Goal: Transaction & Acquisition: Purchase product/service

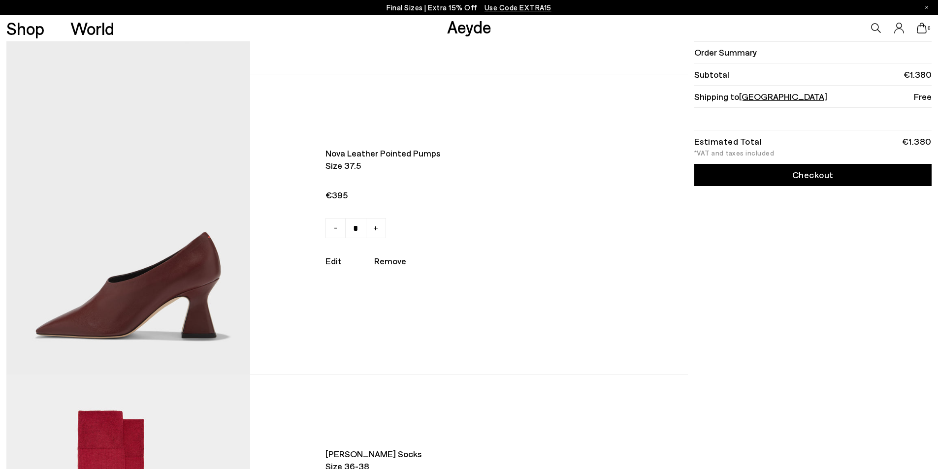
scroll to position [296, 0]
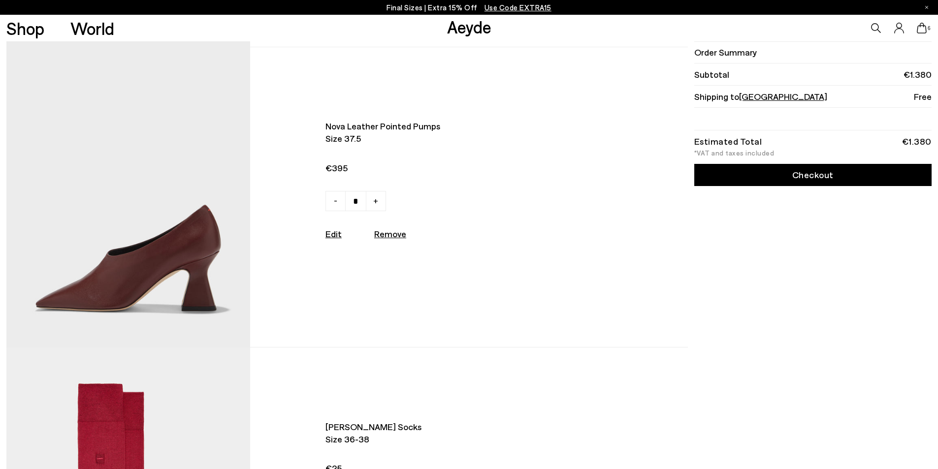
click at [176, 266] on img at bounding box center [128, 197] width 244 height 300
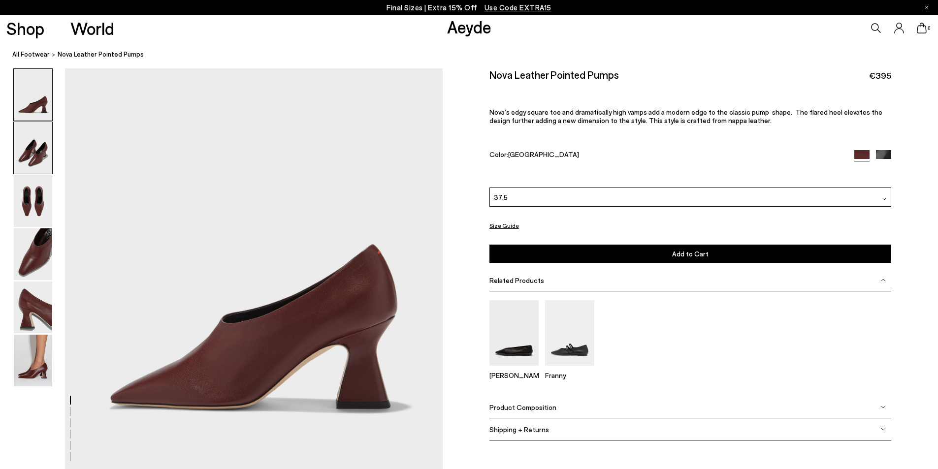
click at [37, 151] on img at bounding box center [33, 148] width 38 height 52
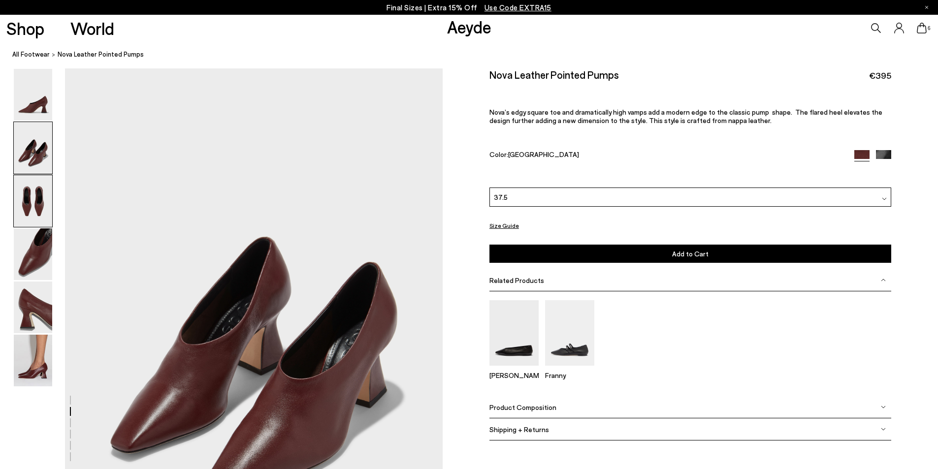
click at [31, 203] on img at bounding box center [33, 201] width 38 height 52
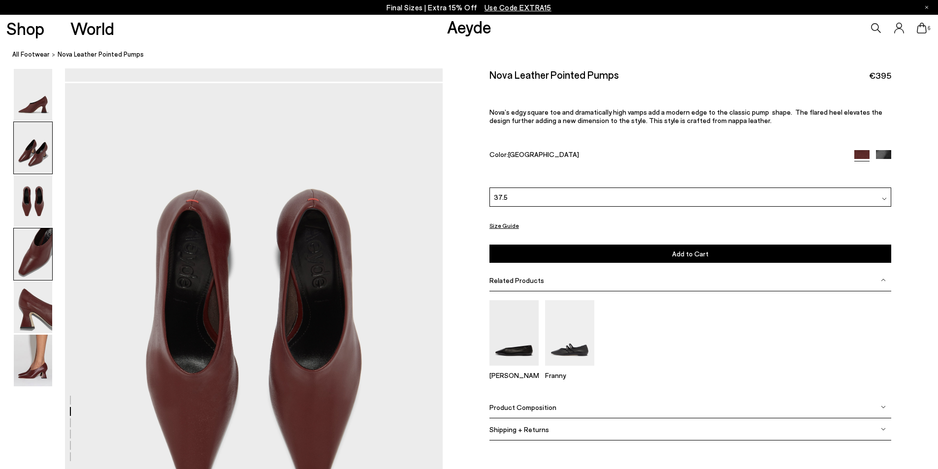
click at [29, 239] on img at bounding box center [33, 255] width 38 height 52
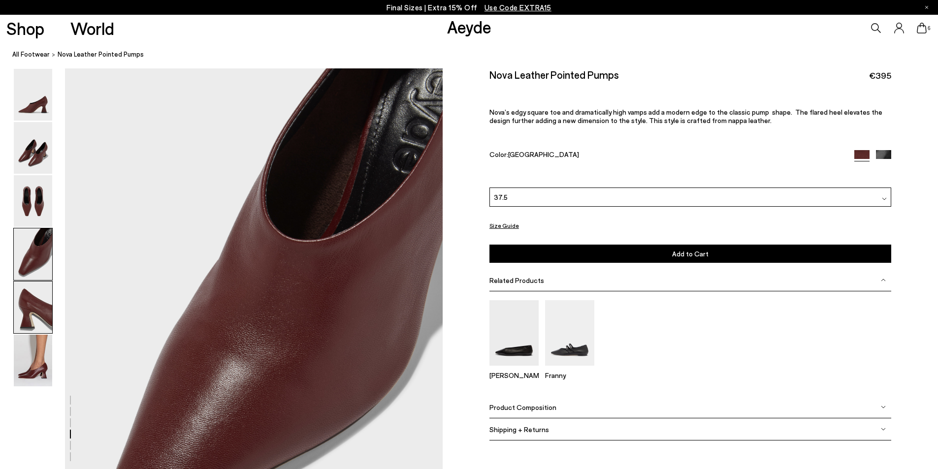
click at [36, 305] on img at bounding box center [33, 308] width 38 height 52
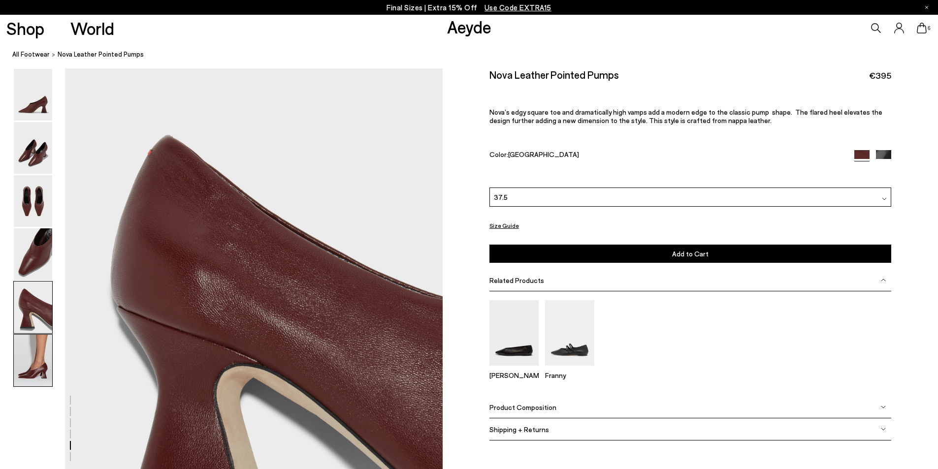
click at [33, 357] on img at bounding box center [33, 361] width 38 height 52
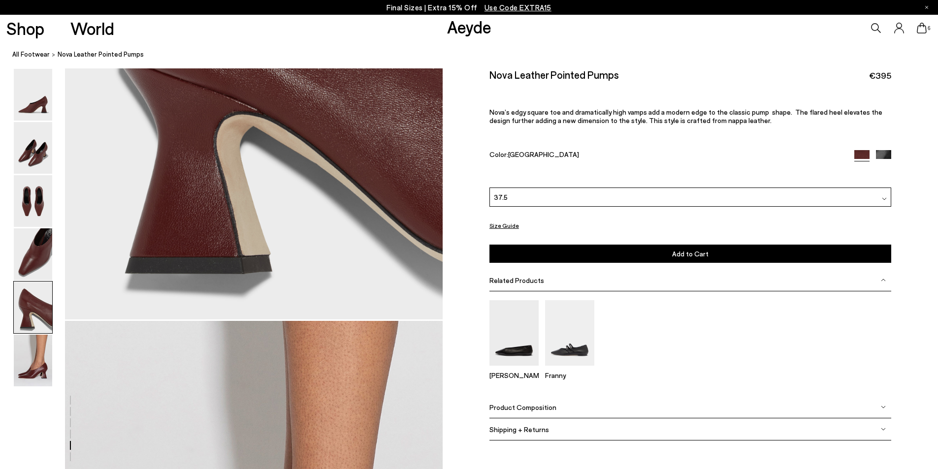
scroll to position [1924, 0]
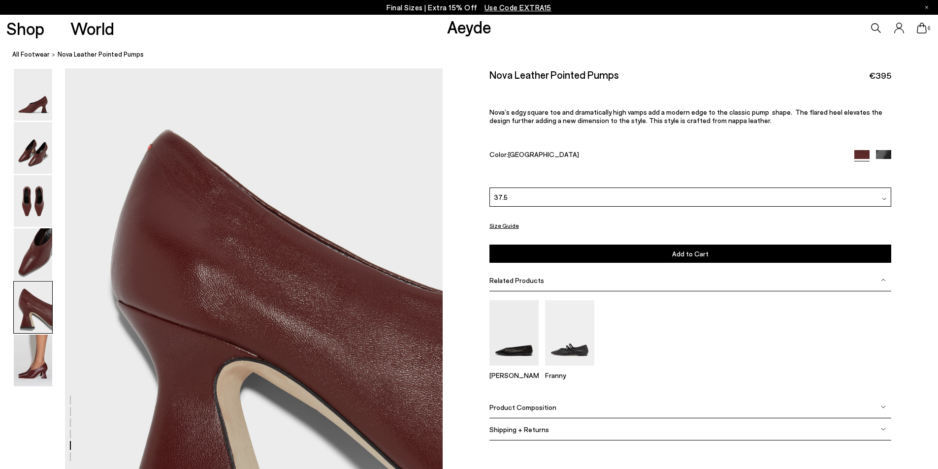
click at [921, 26] on icon at bounding box center [922, 28] width 10 height 11
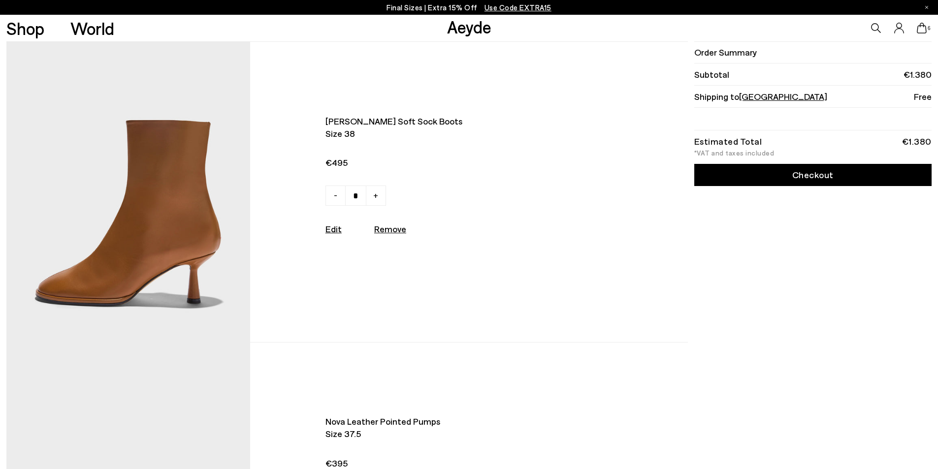
click at [134, 225] on img at bounding box center [128, 192] width 244 height 300
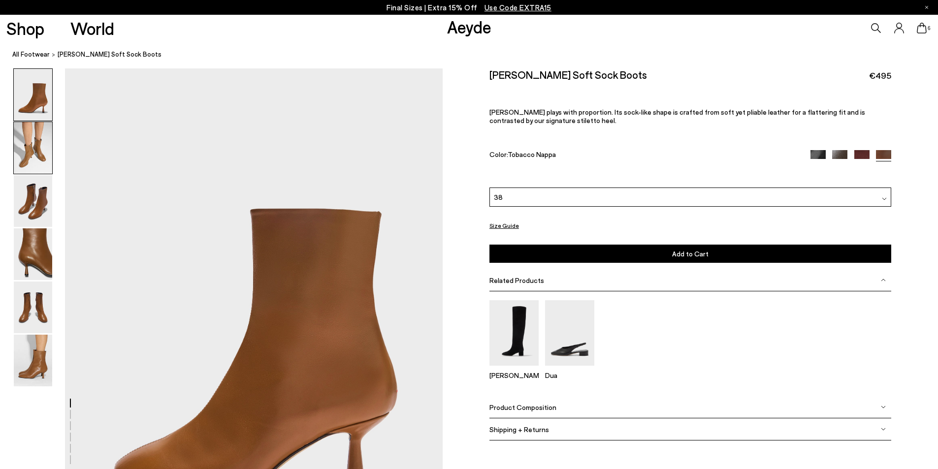
click at [37, 142] on img at bounding box center [33, 148] width 38 height 52
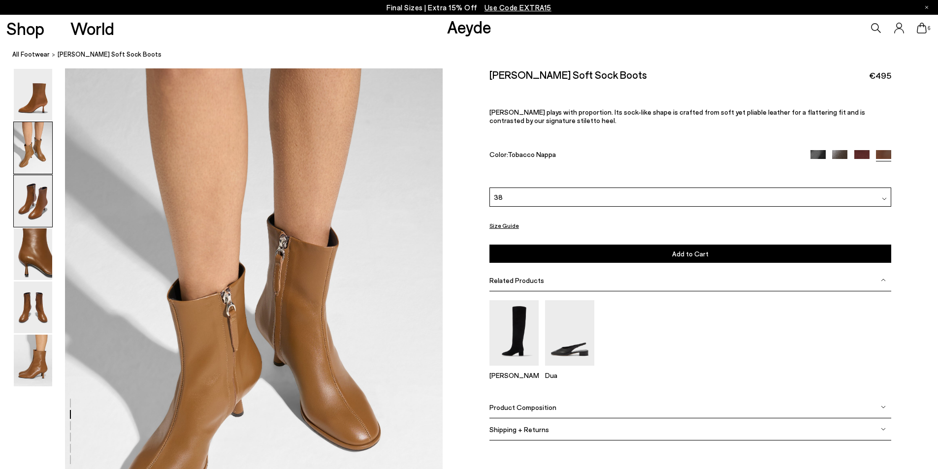
click at [33, 201] on img at bounding box center [33, 201] width 38 height 52
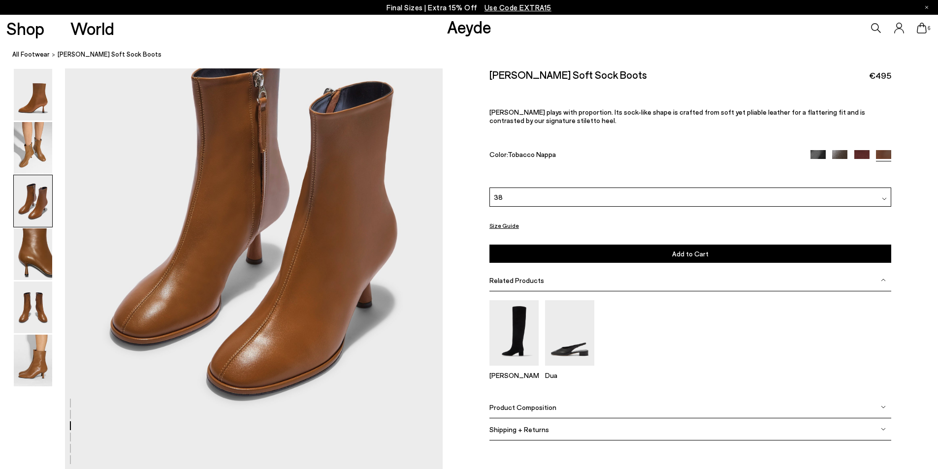
click at [23, 199] on img at bounding box center [33, 201] width 38 height 52
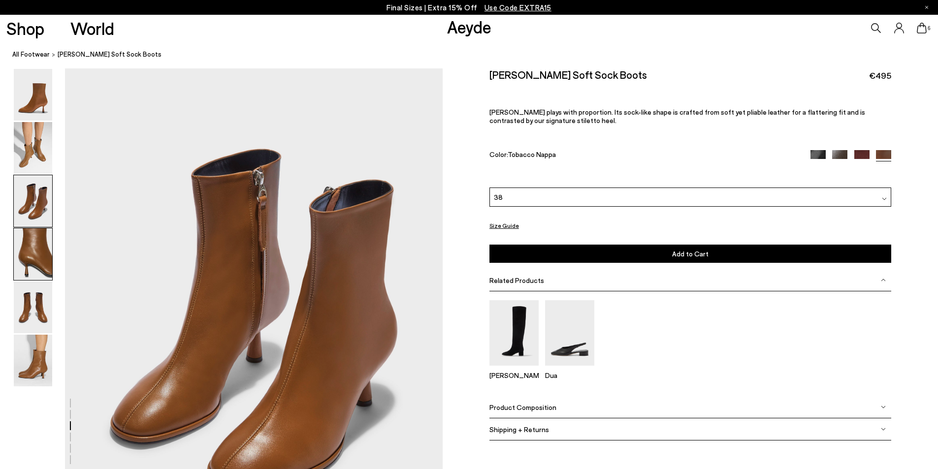
click at [35, 251] on img at bounding box center [33, 255] width 38 height 52
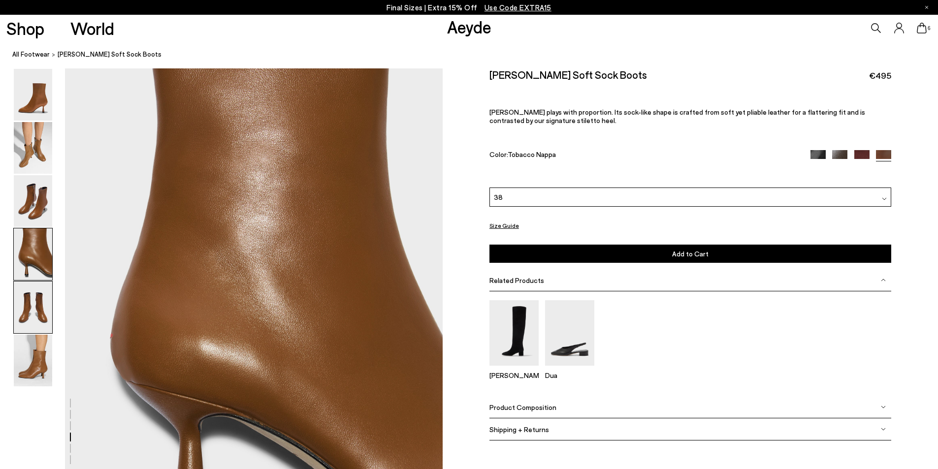
click at [40, 304] on img at bounding box center [33, 308] width 38 height 52
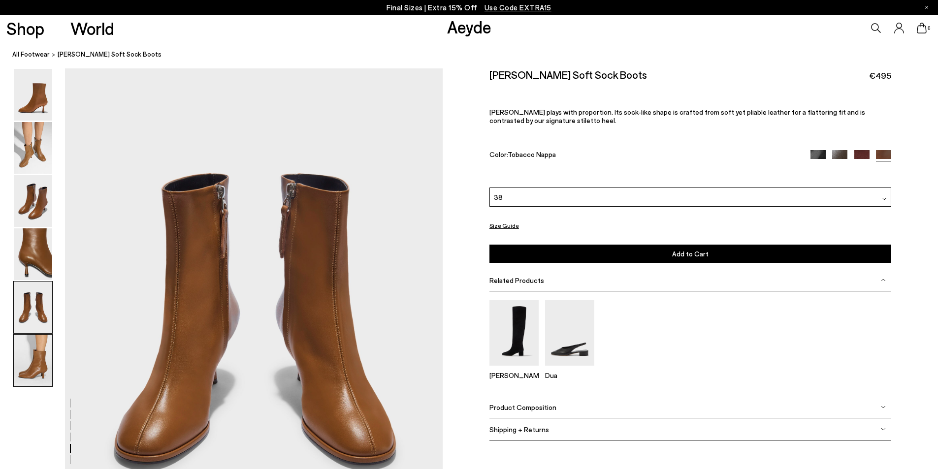
click at [34, 353] on img at bounding box center [33, 361] width 38 height 52
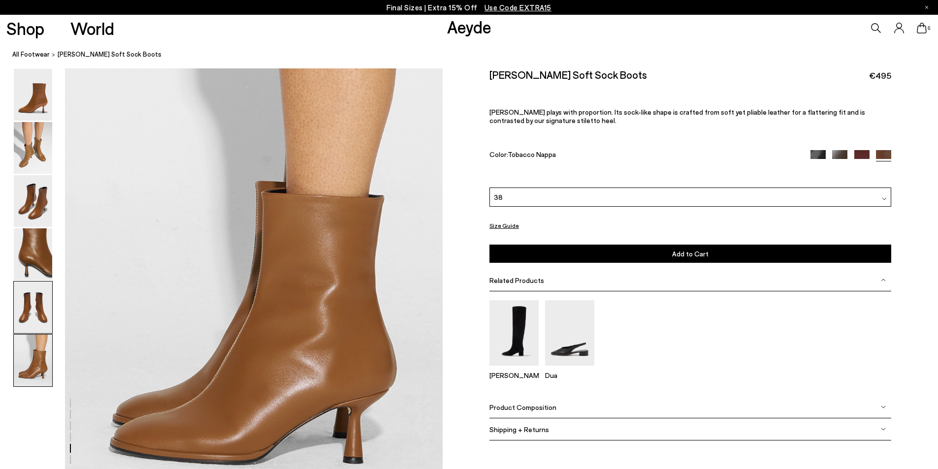
scroll to position [2593, 0]
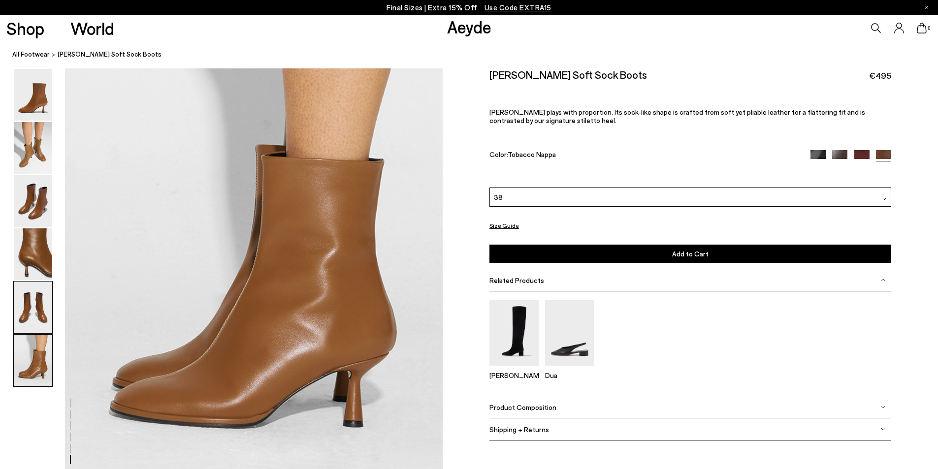
click at [31, 297] on img at bounding box center [33, 308] width 38 height 52
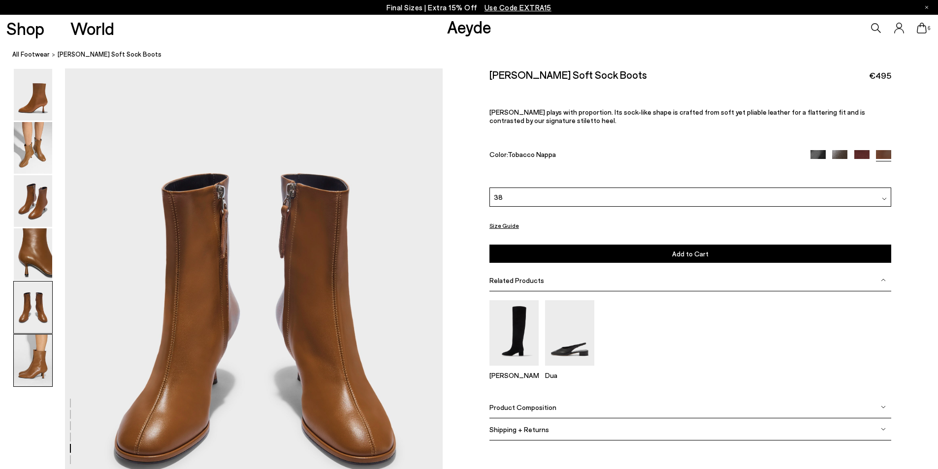
click at [31, 367] on img at bounding box center [33, 361] width 38 height 52
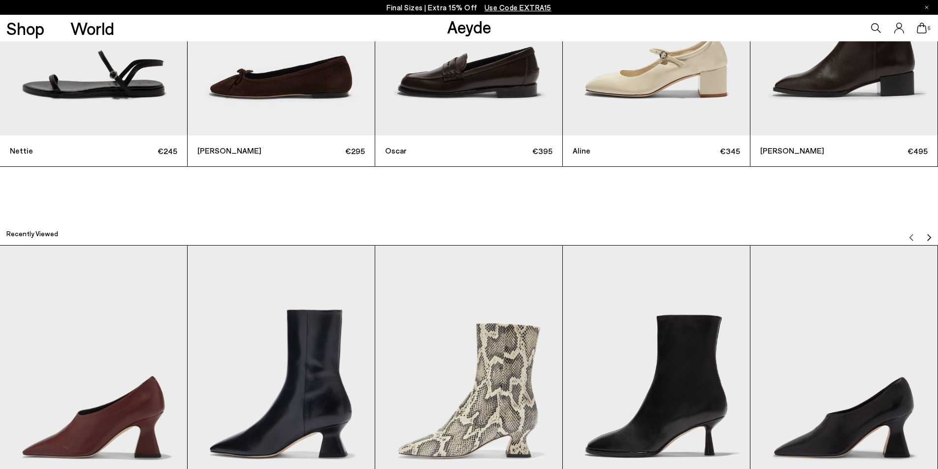
scroll to position [3480, 0]
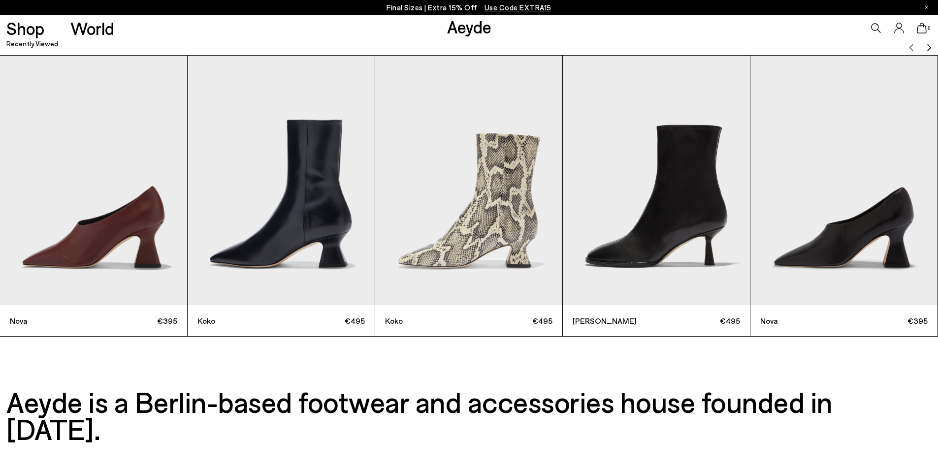
click at [309, 225] on img "2 / 9" at bounding box center [281, 181] width 187 height 250
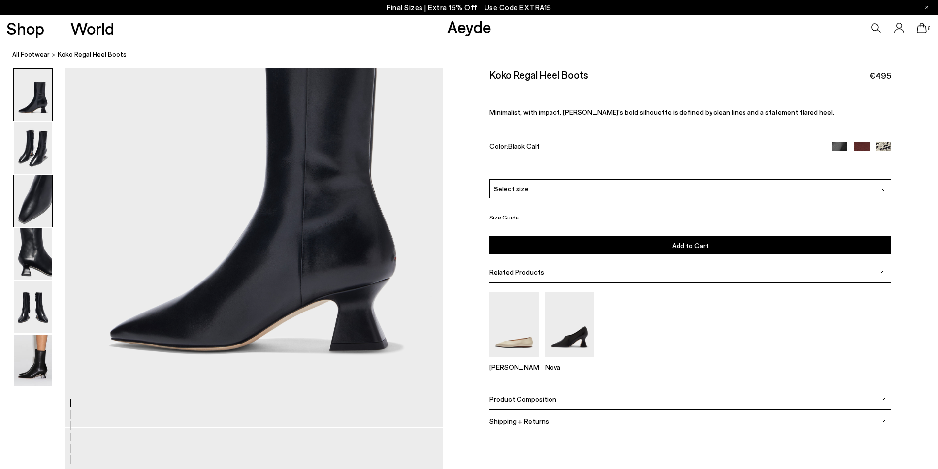
scroll to position [148, 0]
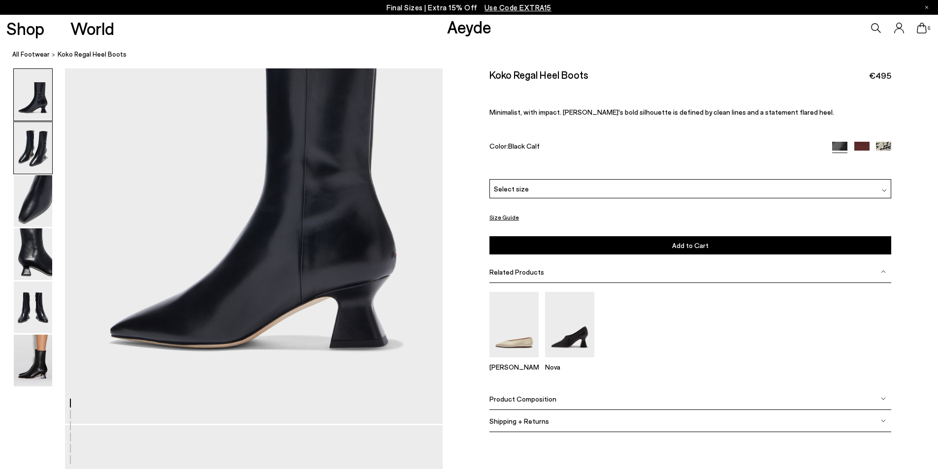
click at [44, 148] on img at bounding box center [33, 148] width 38 height 52
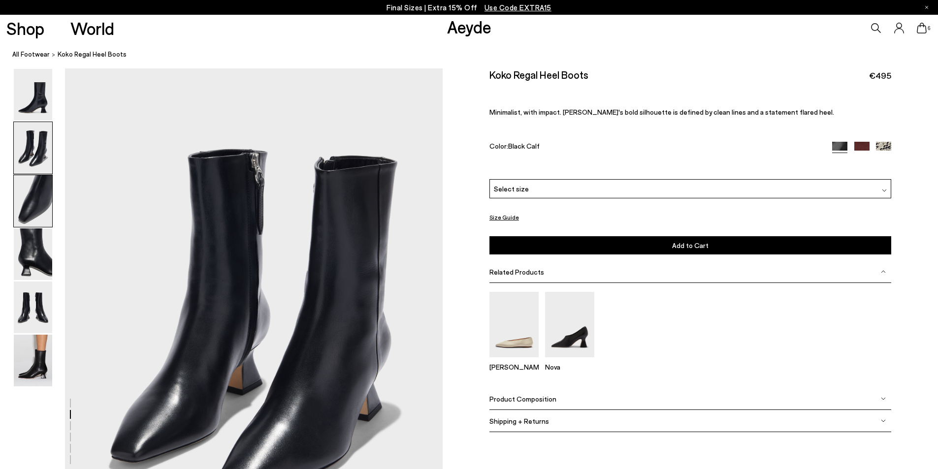
click at [44, 195] on img at bounding box center [33, 201] width 38 height 52
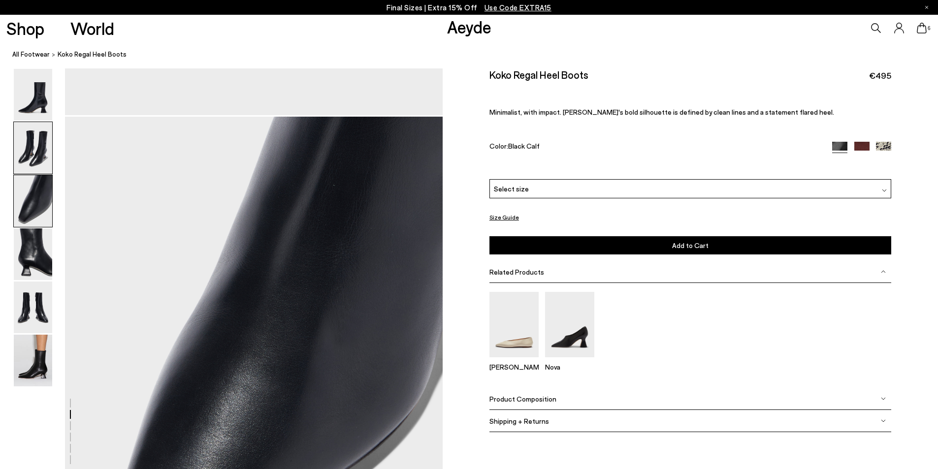
scroll to position [1011, 0]
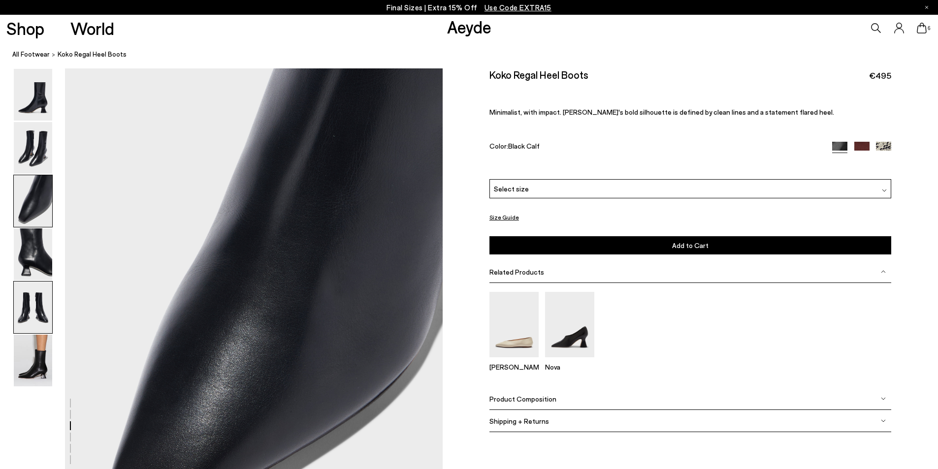
click at [40, 308] on img at bounding box center [33, 308] width 38 height 52
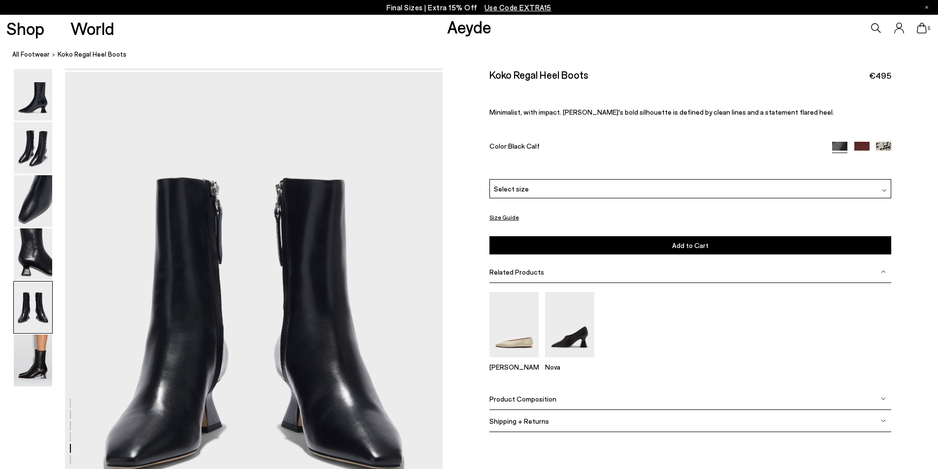
scroll to position [2021, 0]
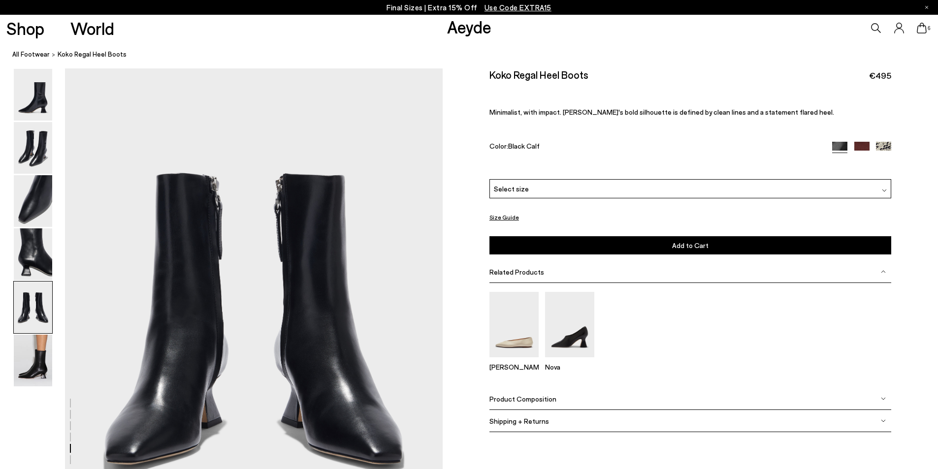
click at [883, 148] on img at bounding box center [883, 149] width 15 height 15
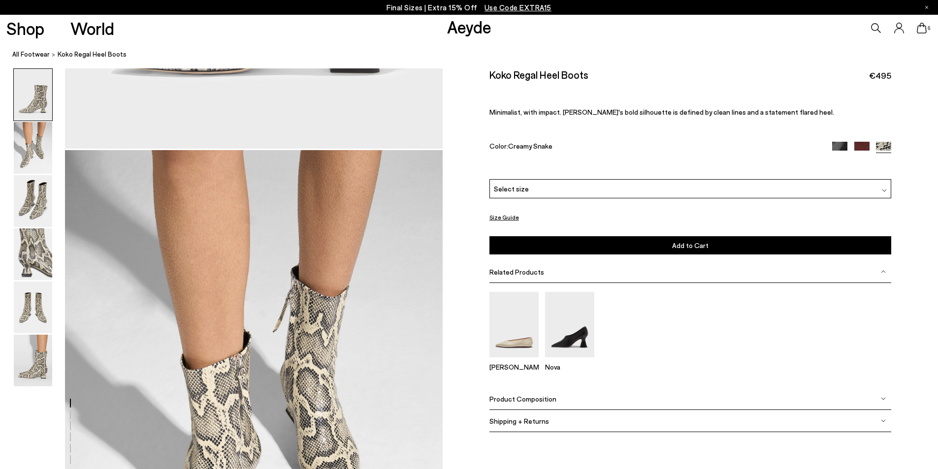
scroll to position [542, 0]
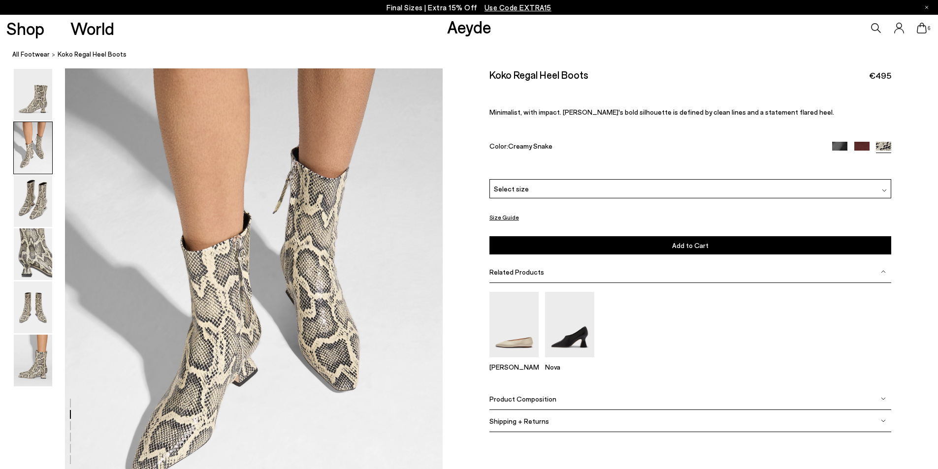
click at [837, 147] on img at bounding box center [839, 149] width 15 height 15
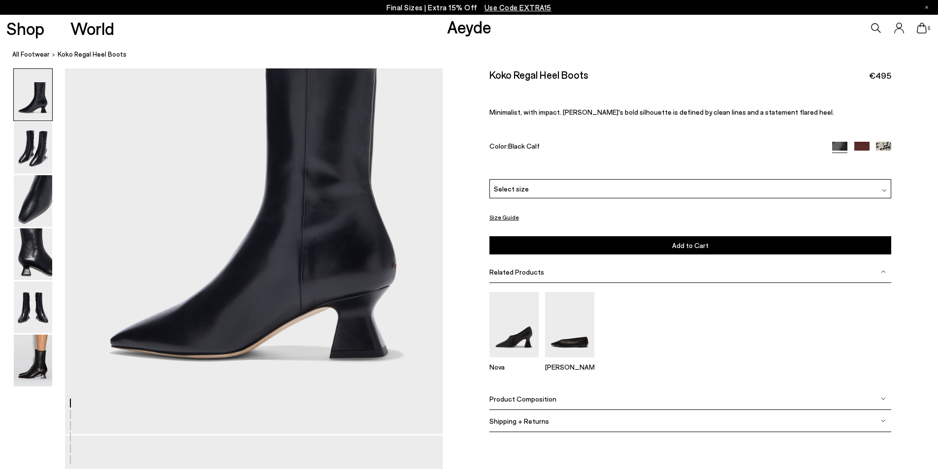
scroll to position [49, 0]
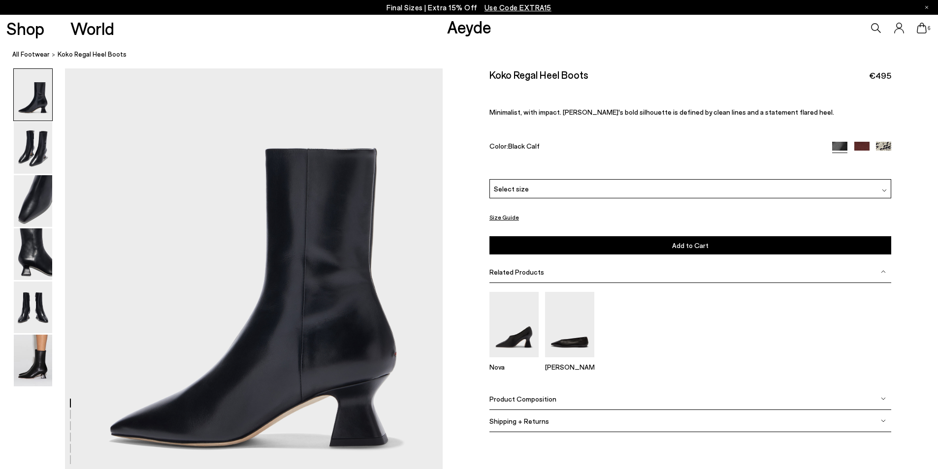
click at [861, 148] on img at bounding box center [862, 149] width 15 height 15
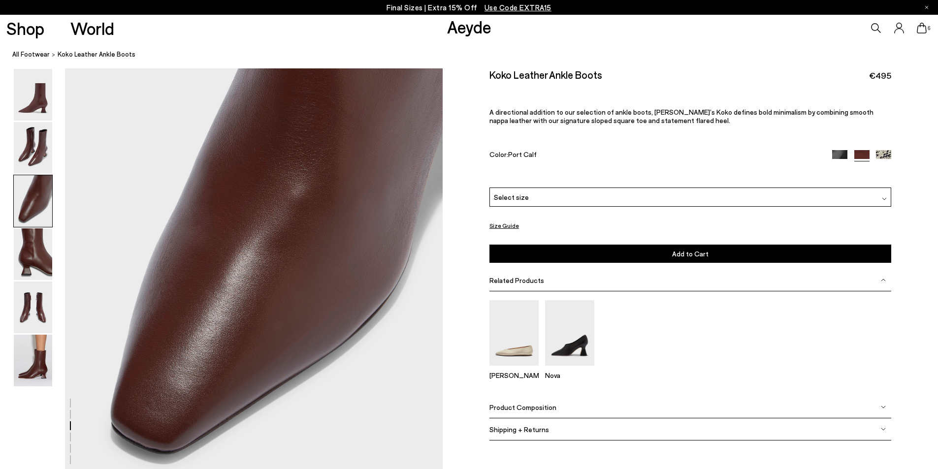
scroll to position [936, 0]
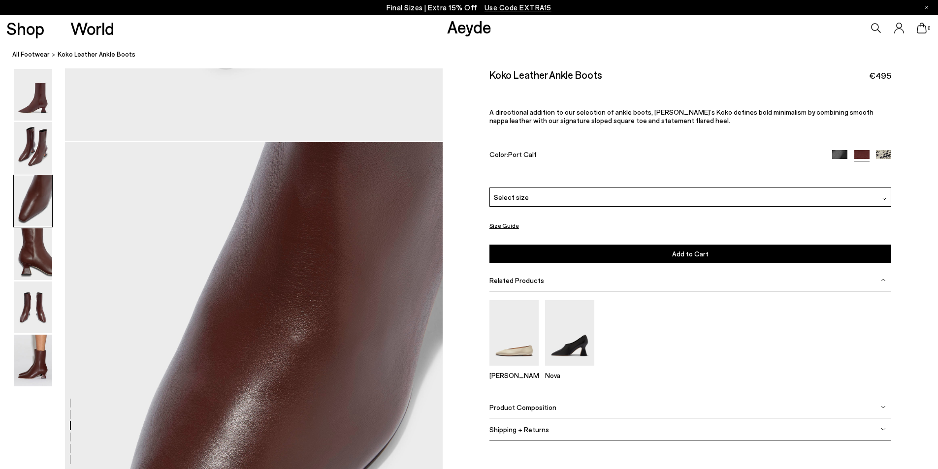
click at [923, 30] on icon at bounding box center [922, 28] width 10 height 11
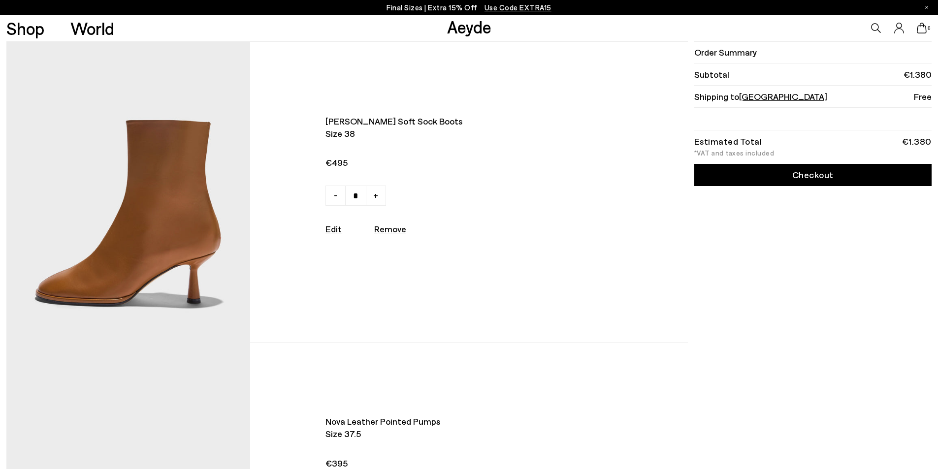
click at [157, 190] on img at bounding box center [128, 192] width 244 height 300
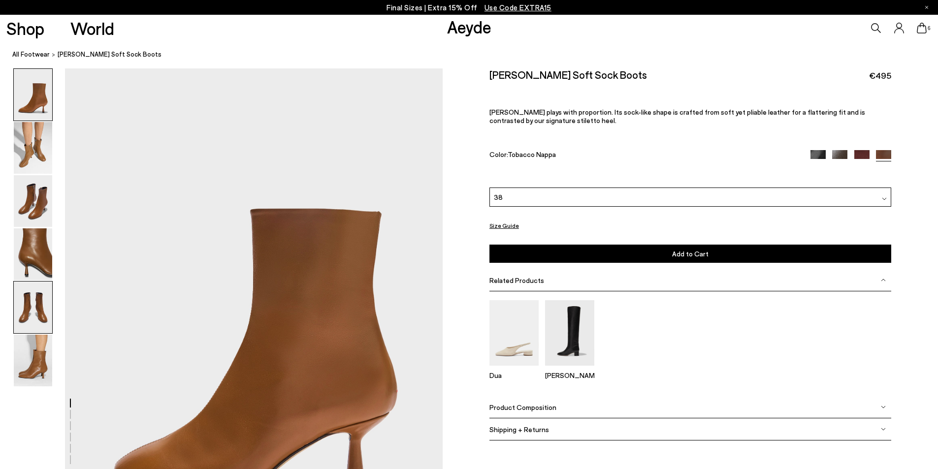
click at [36, 300] on img at bounding box center [33, 308] width 38 height 52
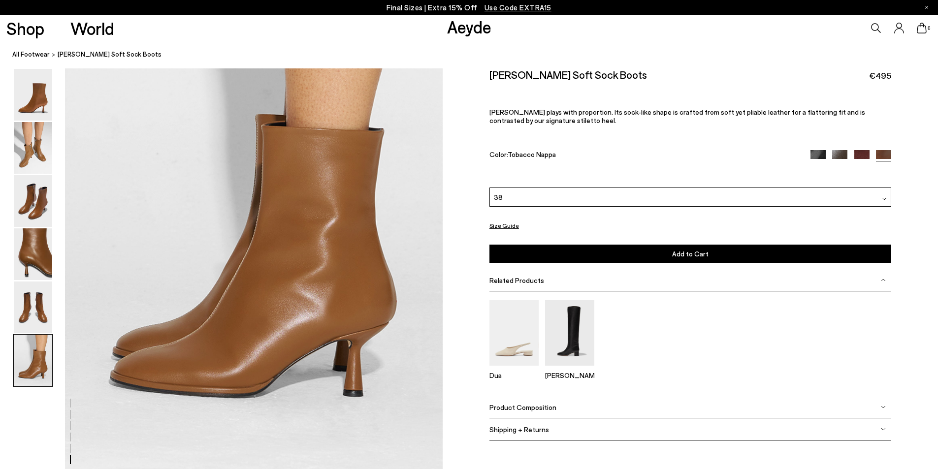
scroll to position [2612, 0]
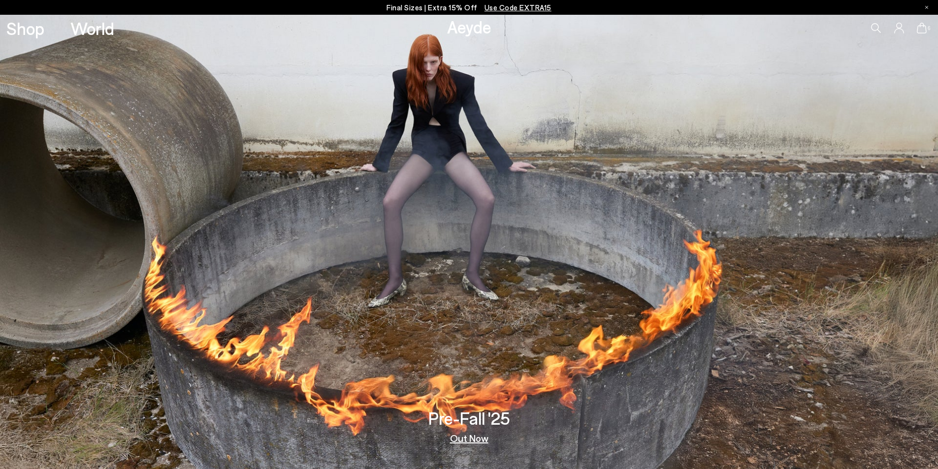
click at [925, 30] on icon at bounding box center [922, 28] width 10 height 11
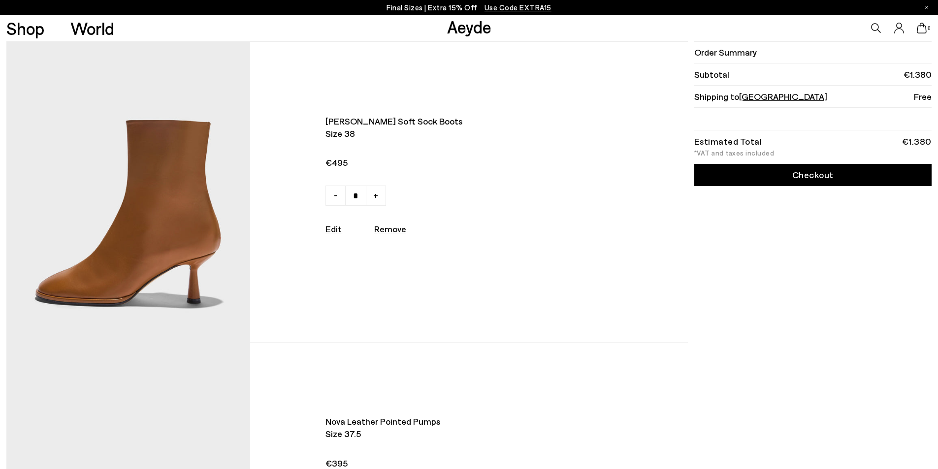
click at [919, 27] on icon at bounding box center [922, 28] width 10 height 11
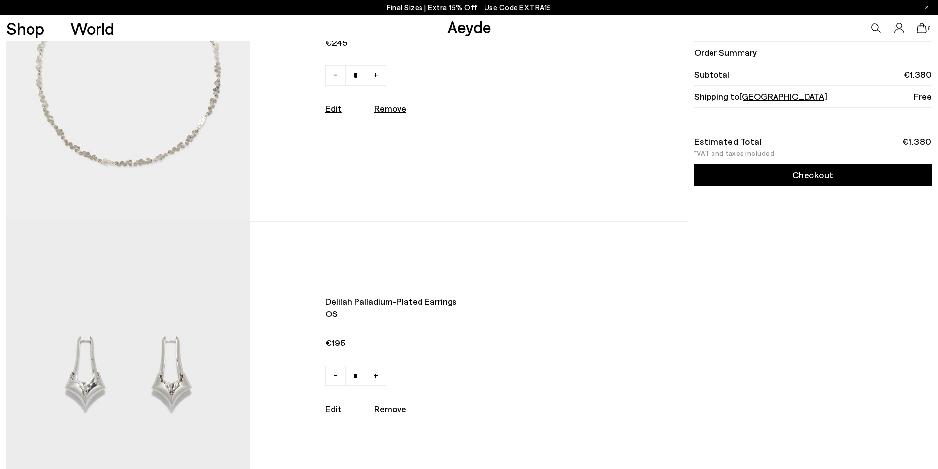
scroll to position [1527, 0]
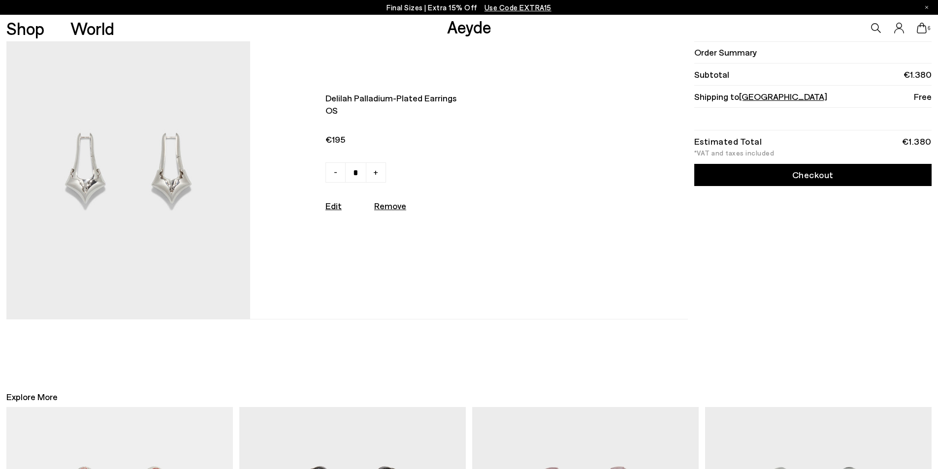
click at [166, 206] on img at bounding box center [128, 169] width 244 height 300
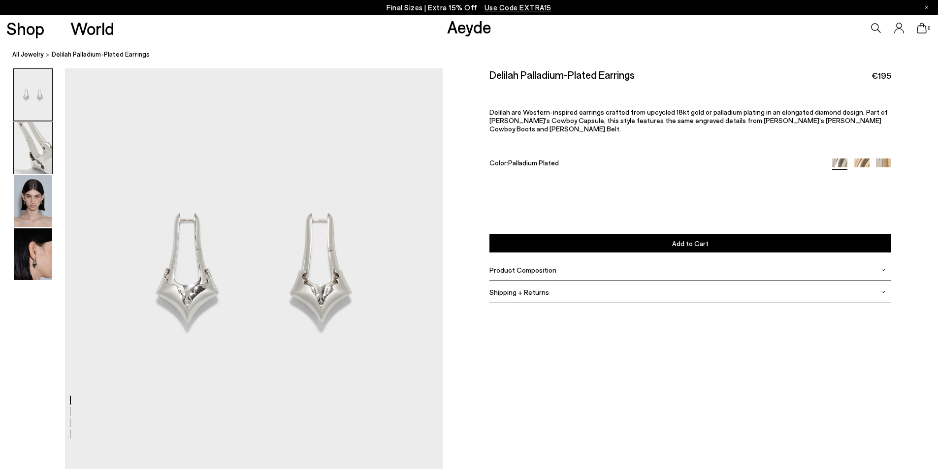
click at [24, 149] on img at bounding box center [33, 148] width 38 height 52
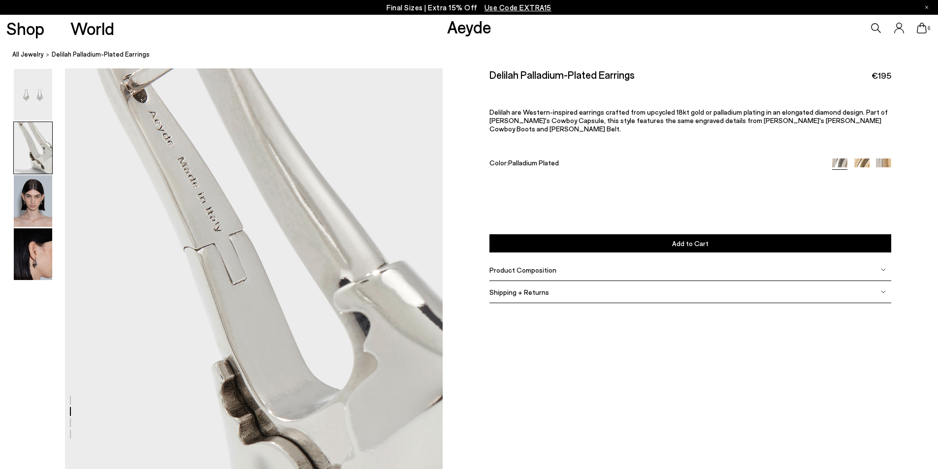
scroll to position [403, 0]
click at [37, 210] on img at bounding box center [33, 201] width 38 height 52
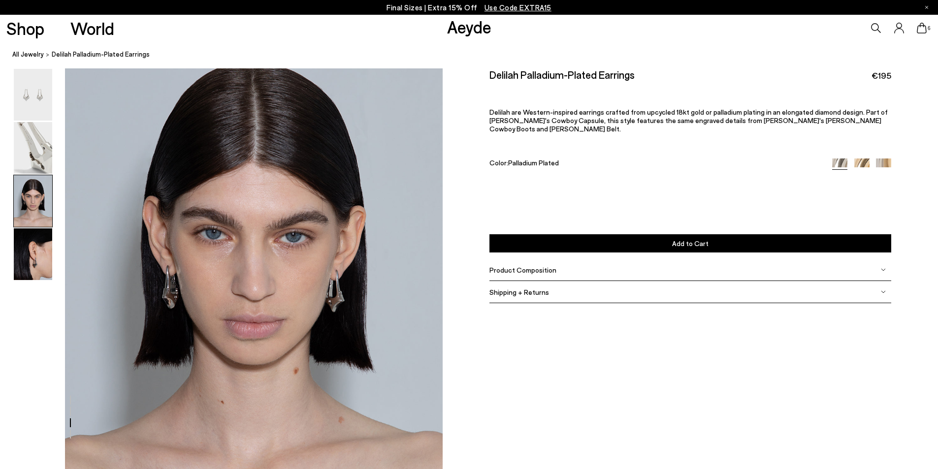
scroll to position [1056, 0]
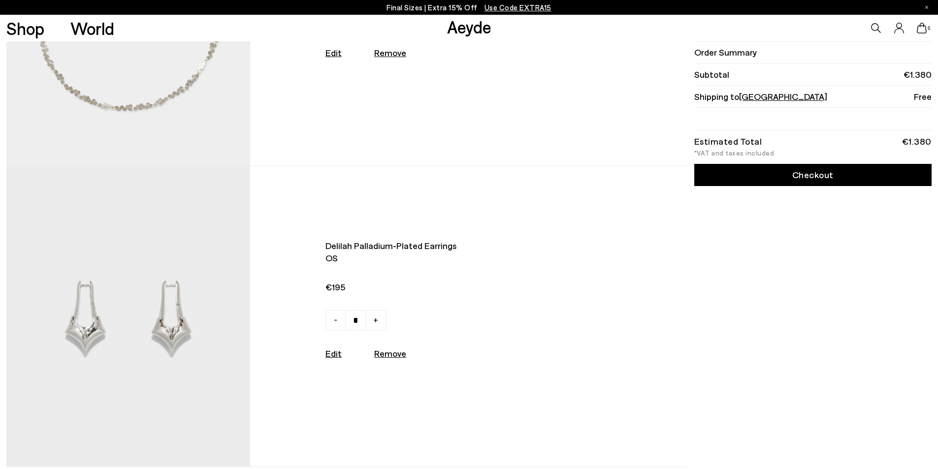
scroll to position [1133, 0]
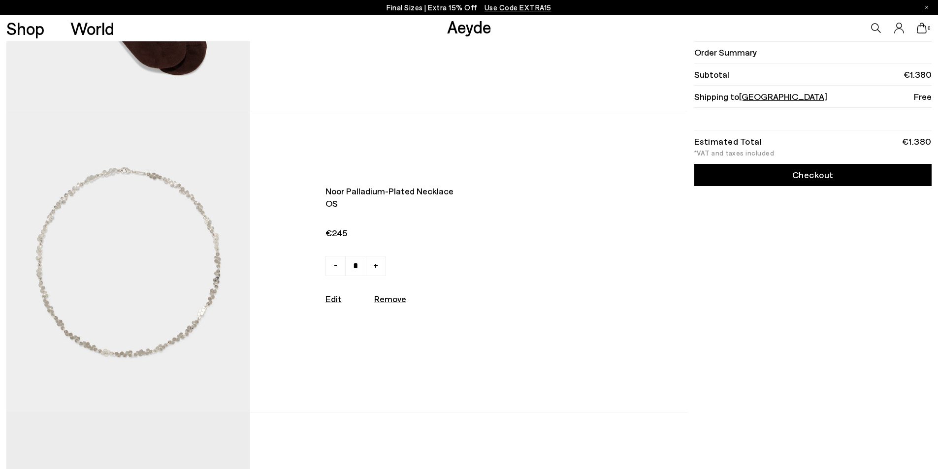
click at [125, 260] on img at bounding box center [128, 262] width 244 height 300
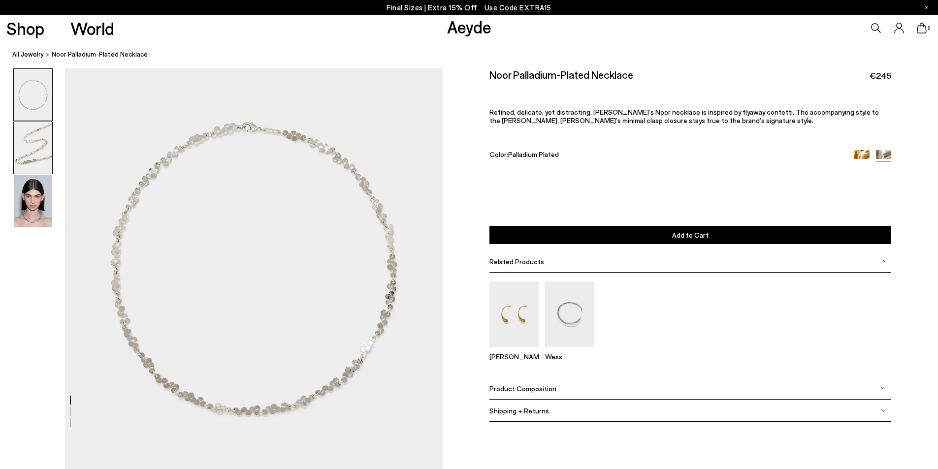
click at [29, 146] on img at bounding box center [33, 148] width 38 height 52
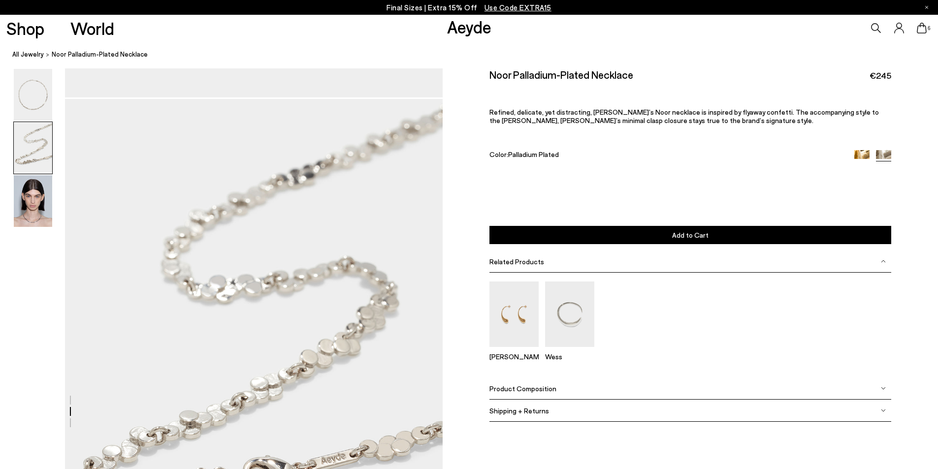
scroll to position [403, 0]
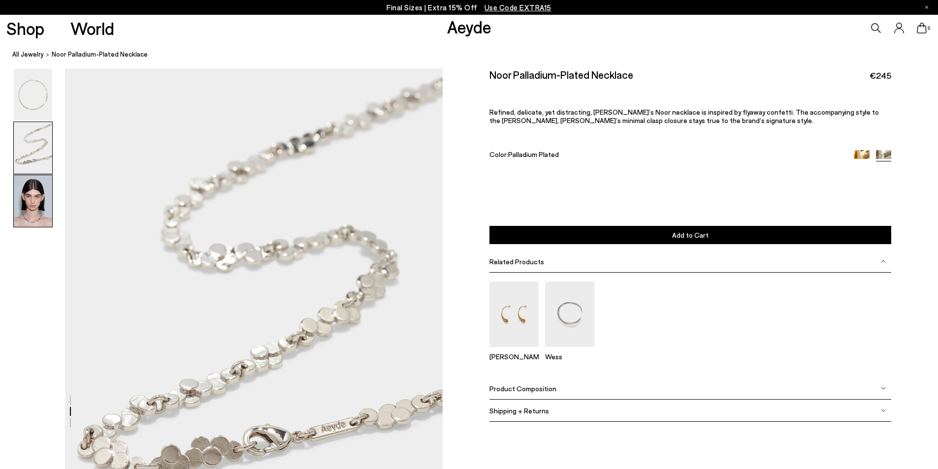
click at [40, 212] on img at bounding box center [33, 201] width 38 height 52
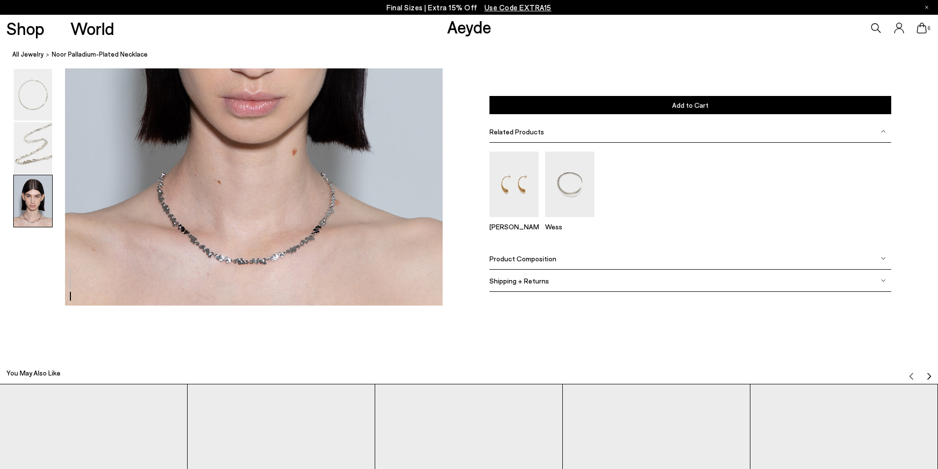
scroll to position [1124, 0]
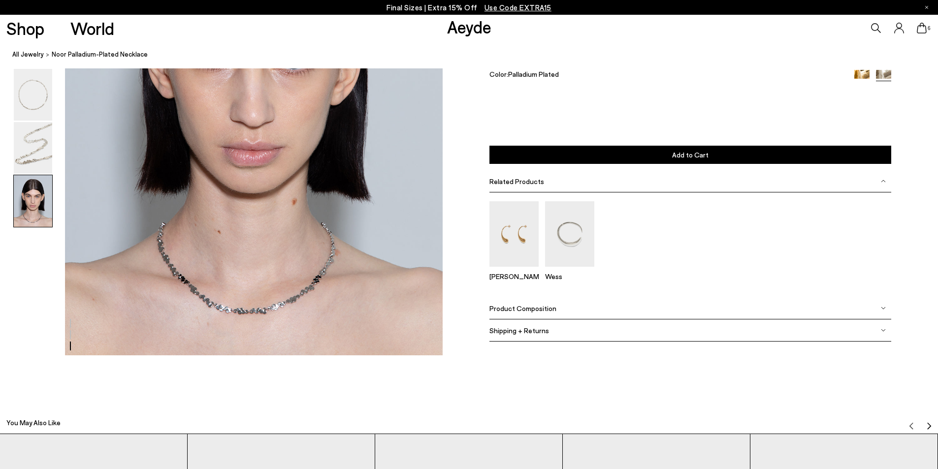
click at [34, 209] on img at bounding box center [33, 201] width 38 height 52
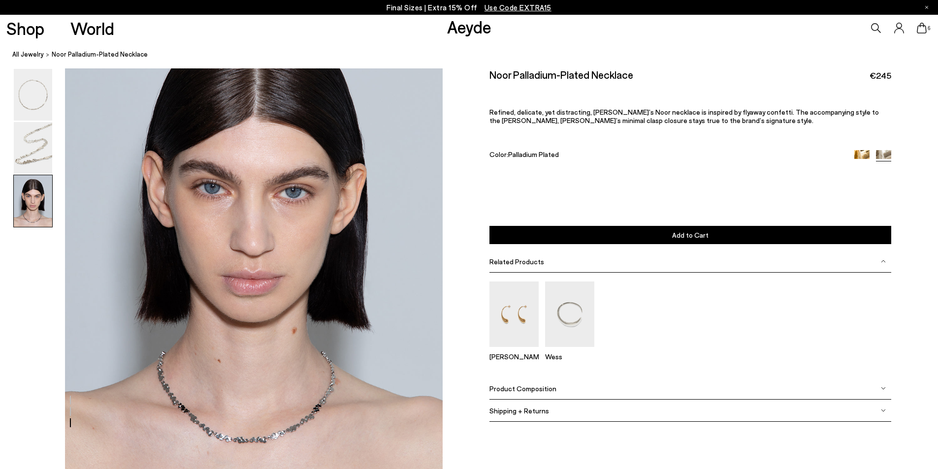
scroll to position [976, 0]
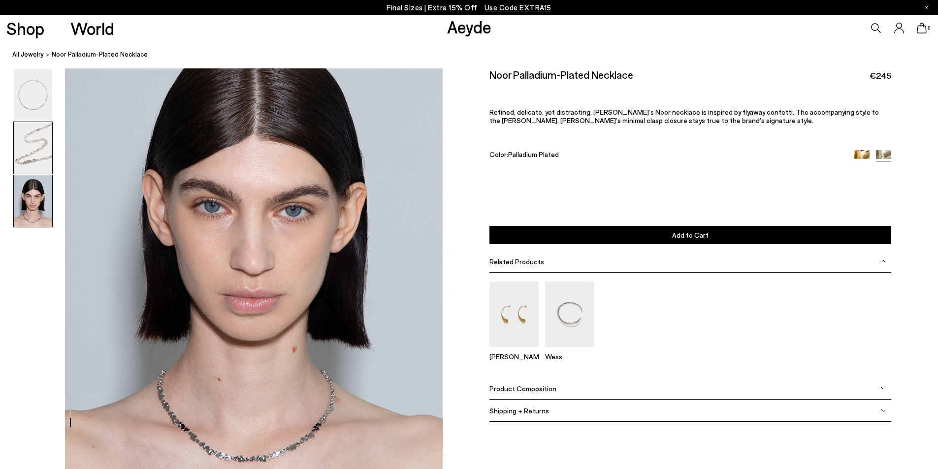
click at [42, 149] on img at bounding box center [33, 148] width 38 height 52
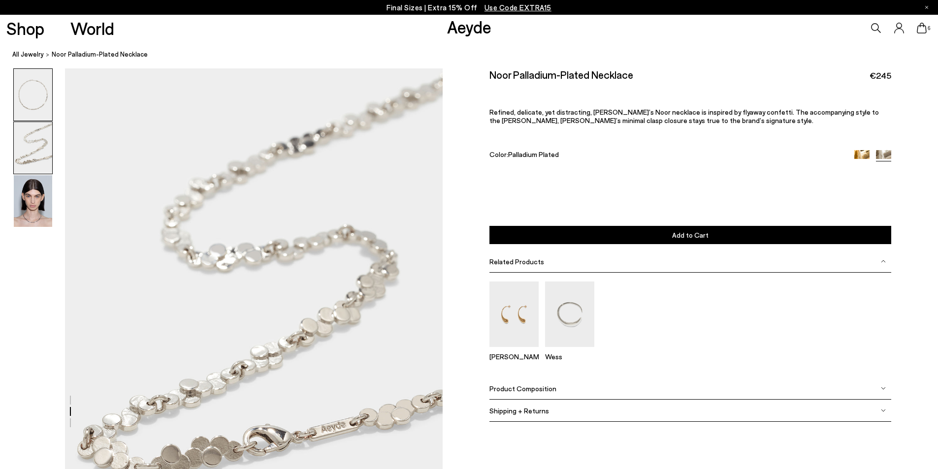
click at [24, 88] on img at bounding box center [33, 95] width 38 height 52
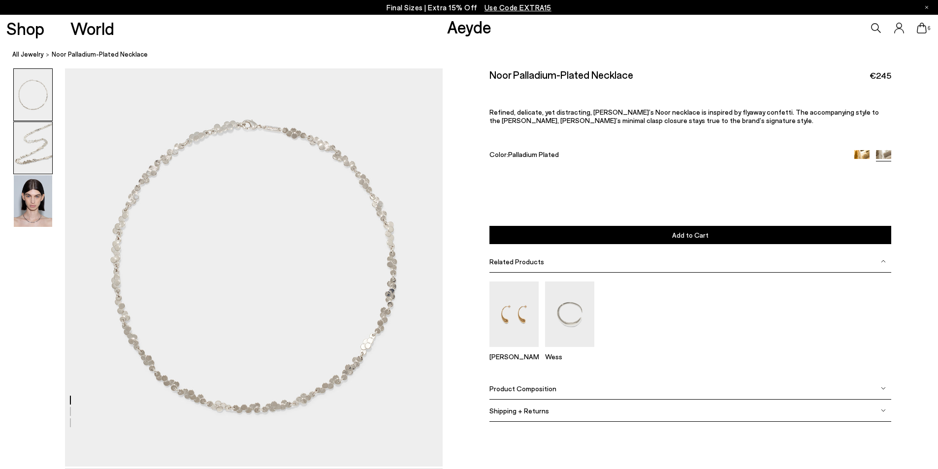
scroll to position [0, 0]
click at [37, 211] on img at bounding box center [33, 201] width 38 height 52
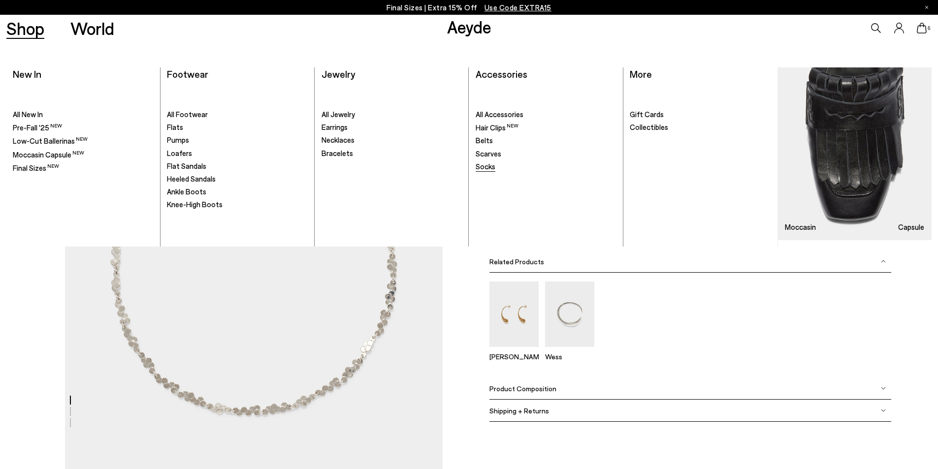
click at [487, 166] on span "Socks" at bounding box center [486, 166] width 20 height 9
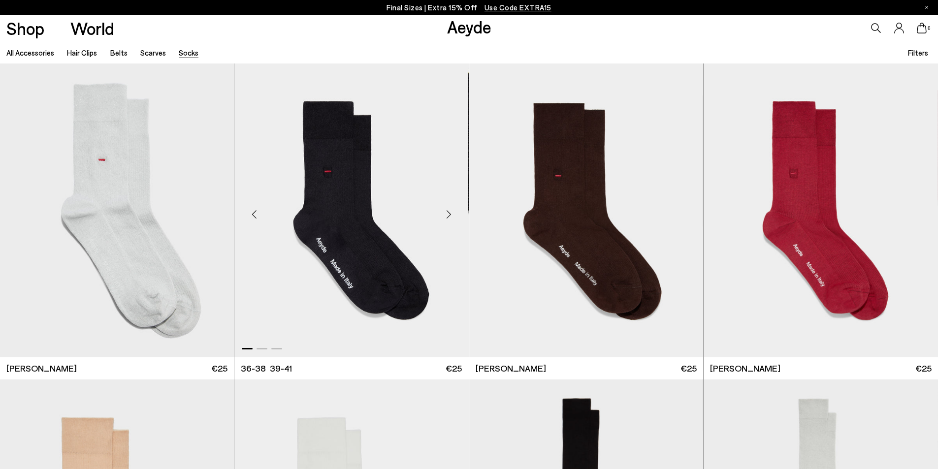
click at [445, 213] on div "Next slide" at bounding box center [449, 215] width 30 height 30
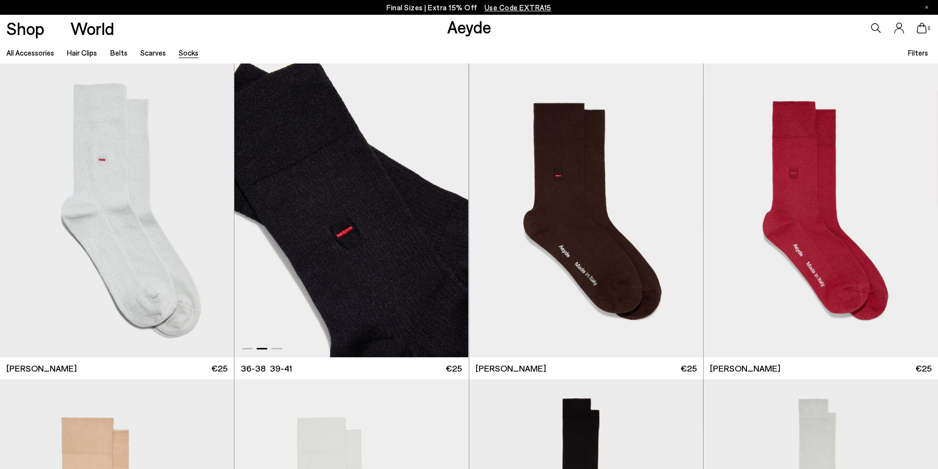
click at [445, 213] on div "Next slide" at bounding box center [449, 215] width 30 height 30
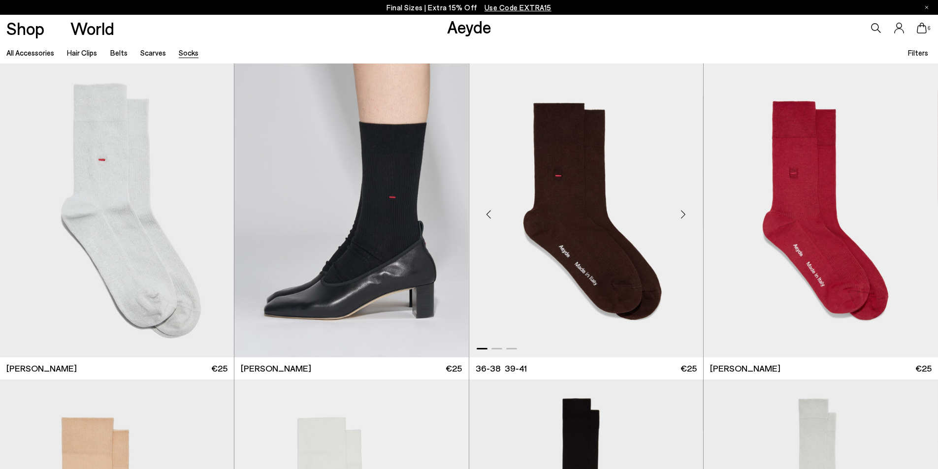
click at [683, 219] on div "Next slide" at bounding box center [684, 215] width 30 height 30
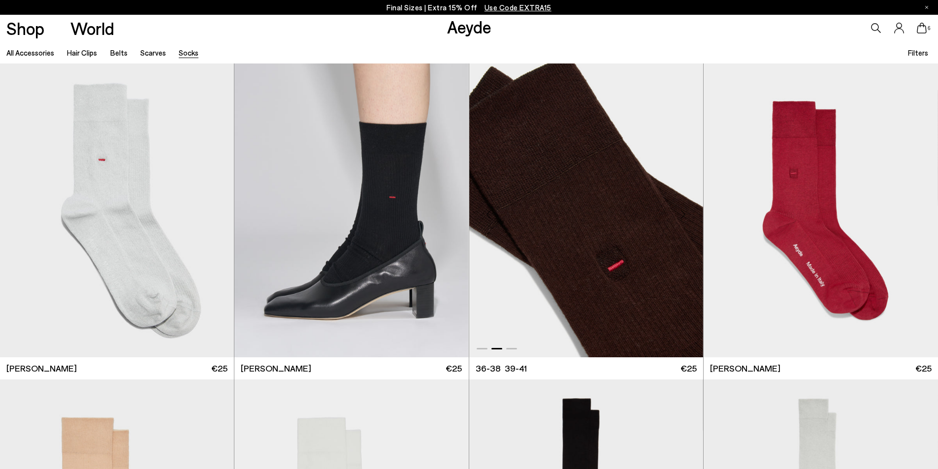
click at [683, 219] on div "Next slide" at bounding box center [684, 215] width 30 height 30
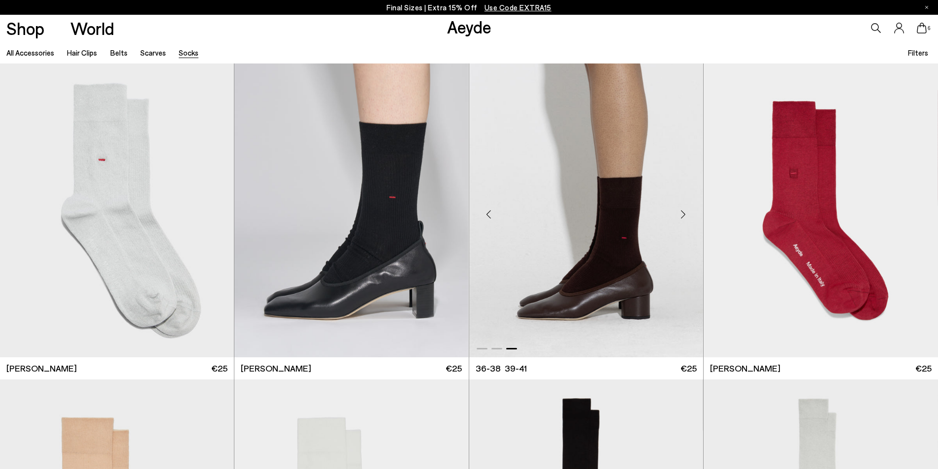
click at [683, 219] on div "Next slide" at bounding box center [684, 215] width 30 height 30
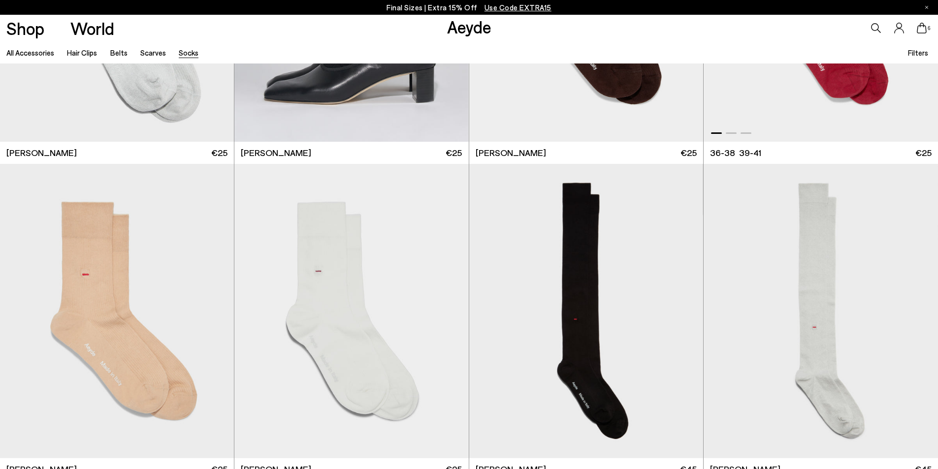
scroll to position [49, 0]
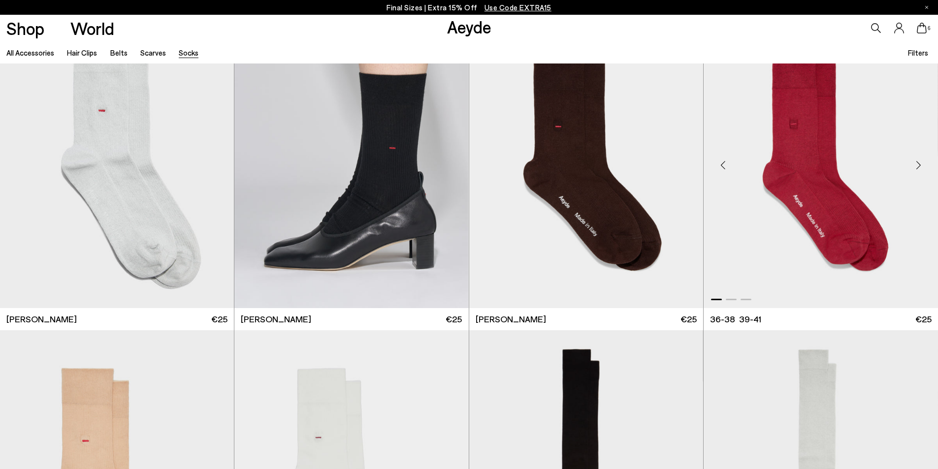
click at [920, 166] on div "Next slide" at bounding box center [919, 166] width 30 height 30
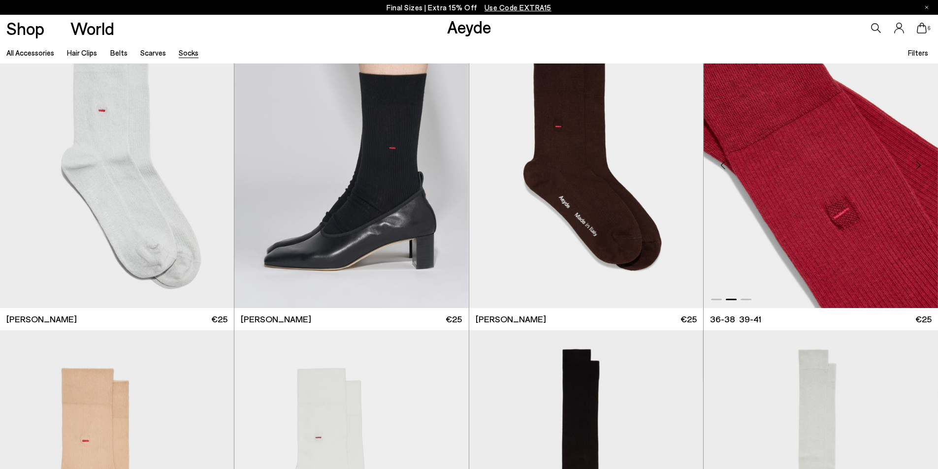
click at [920, 166] on div "Next slide" at bounding box center [919, 166] width 30 height 30
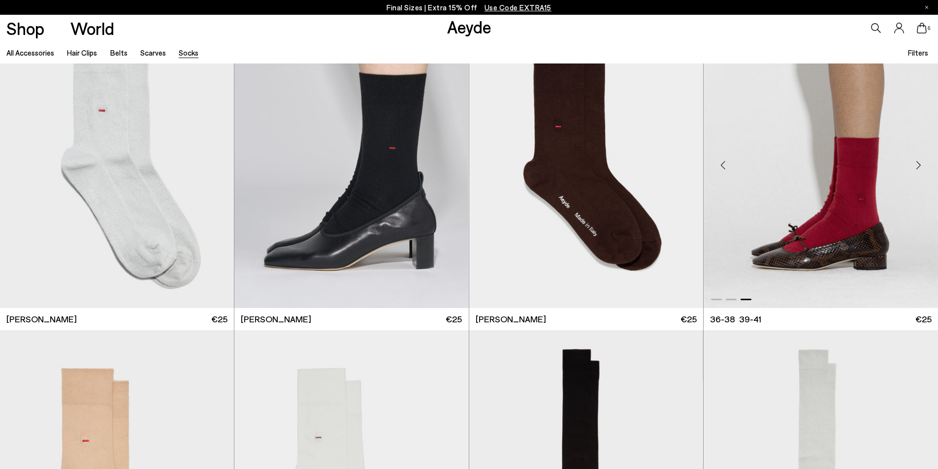
click at [920, 166] on div "Next slide" at bounding box center [919, 166] width 30 height 30
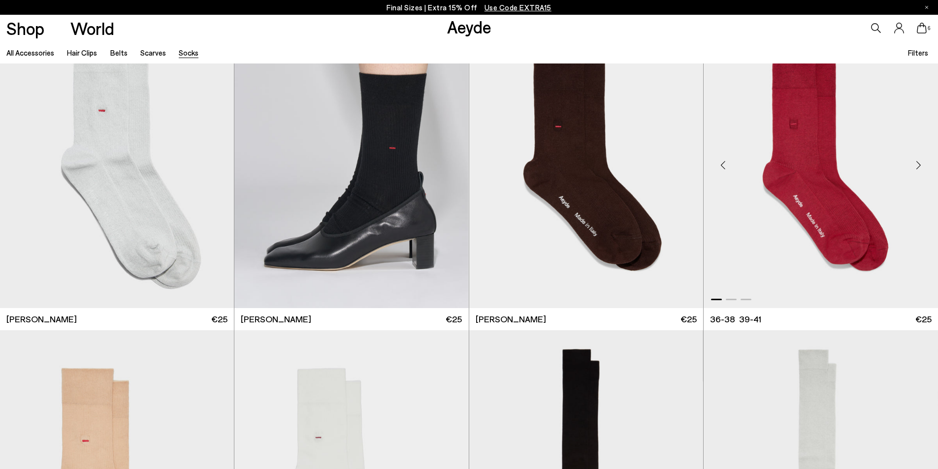
click at [920, 166] on div "Next slide" at bounding box center [919, 166] width 30 height 30
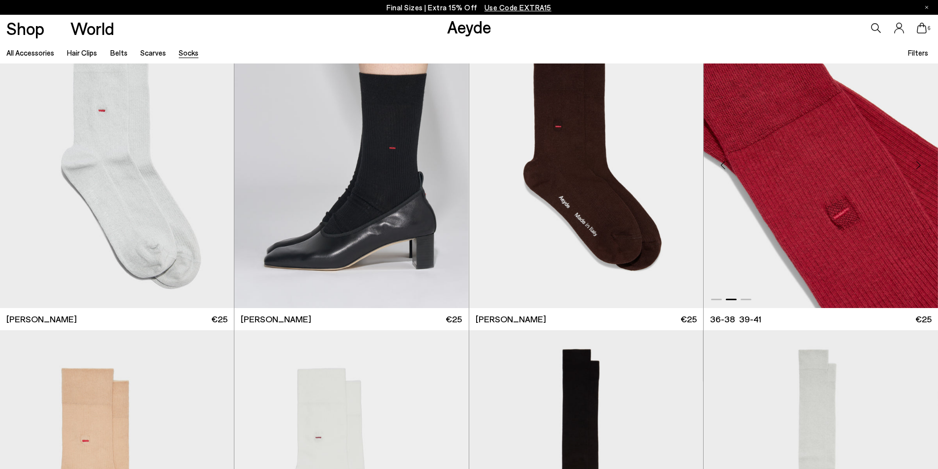
click at [920, 166] on div "Next slide" at bounding box center [919, 166] width 30 height 30
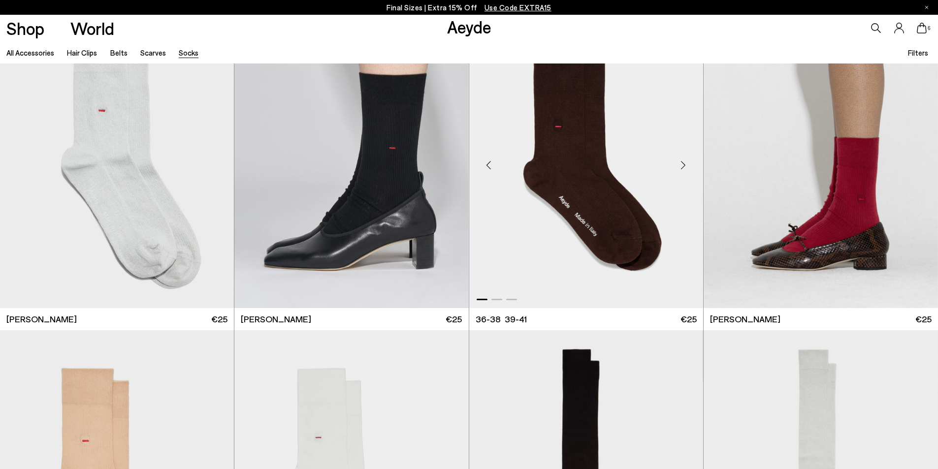
click at [685, 163] on div "Next slide" at bounding box center [684, 166] width 30 height 30
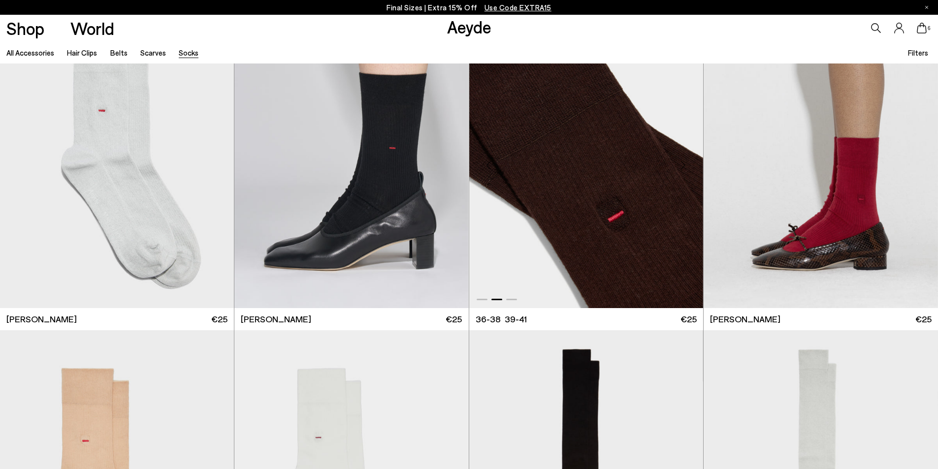
click at [685, 163] on div "Next slide" at bounding box center [684, 166] width 30 height 30
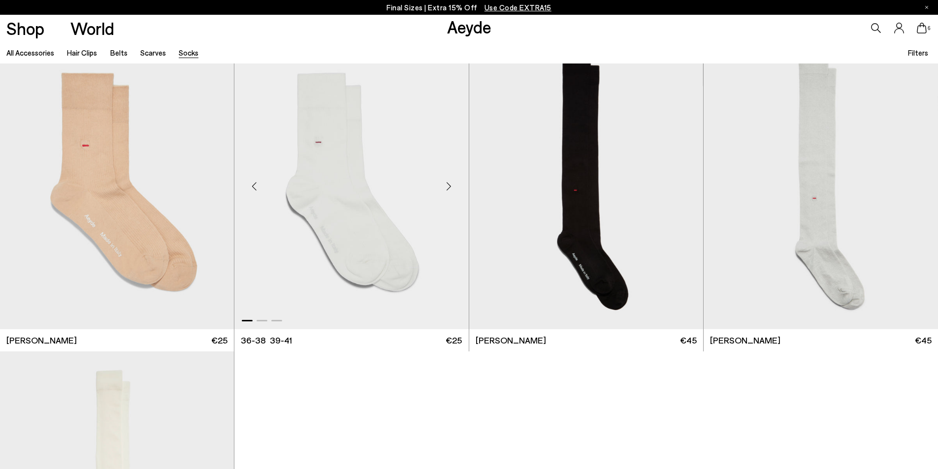
scroll to position [0, 0]
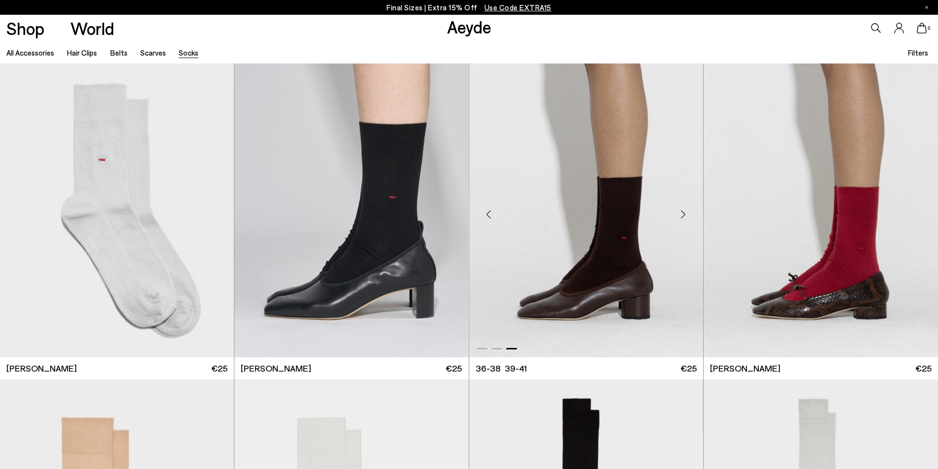
click at [681, 213] on div "Next slide" at bounding box center [684, 215] width 30 height 30
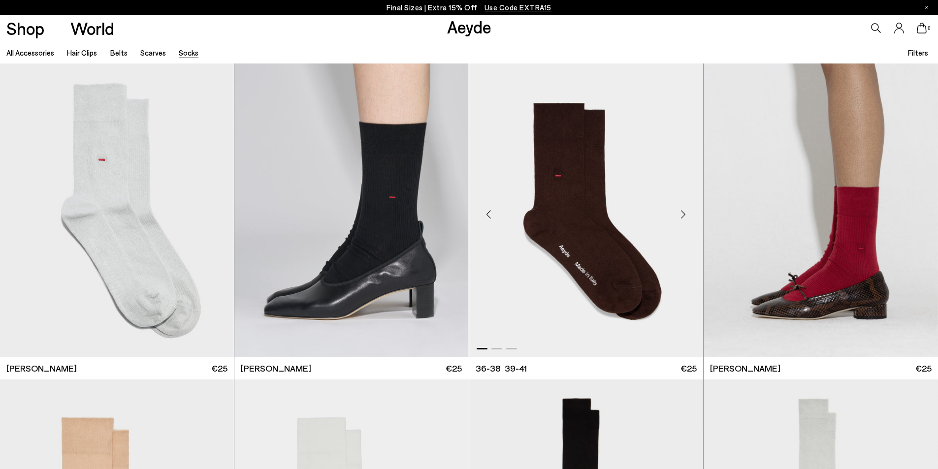
click at [681, 213] on div "Next slide" at bounding box center [684, 215] width 30 height 30
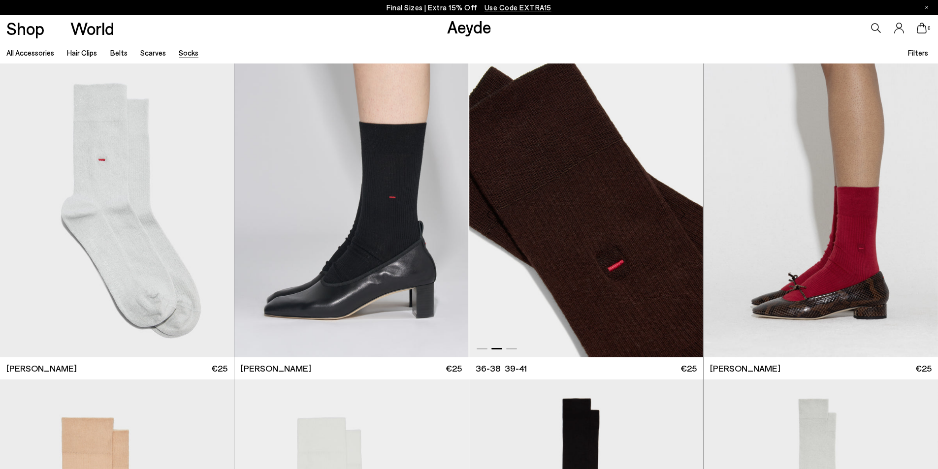
click at [681, 213] on div "Next slide" at bounding box center [684, 215] width 30 height 30
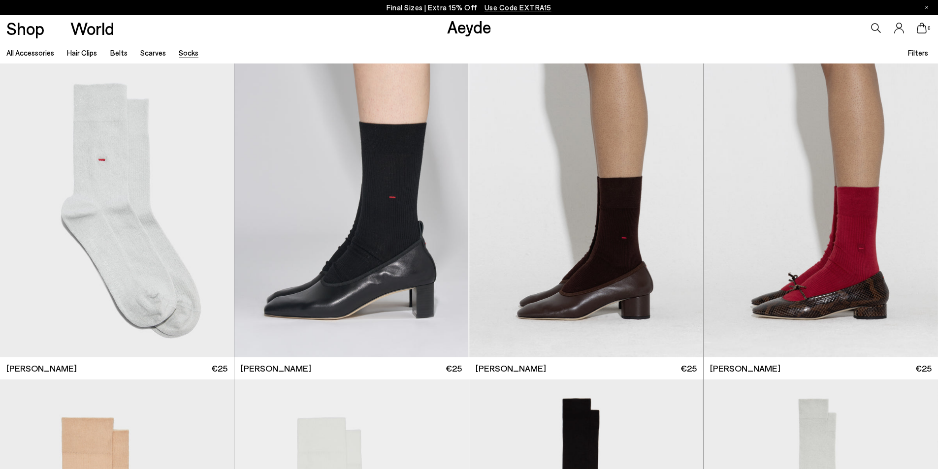
click at [927, 31] on div "6" at bounding box center [782, 28] width 313 height 27
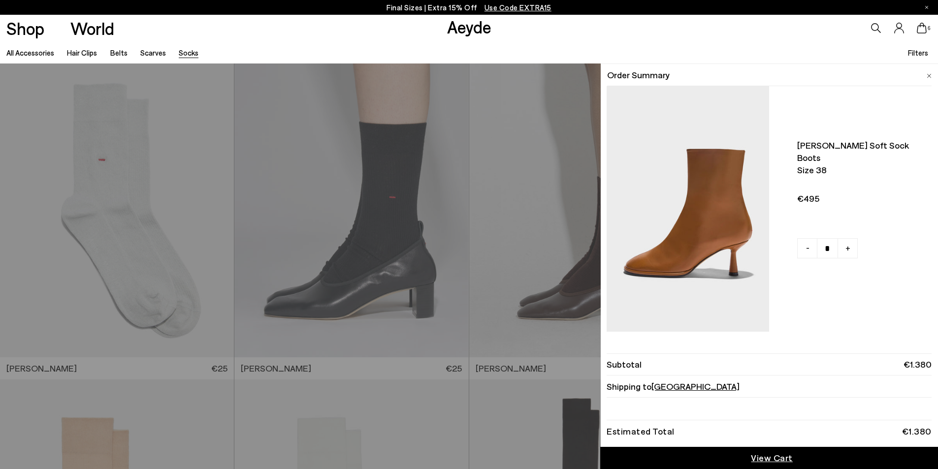
click at [921, 31] on icon at bounding box center [922, 28] width 10 height 11
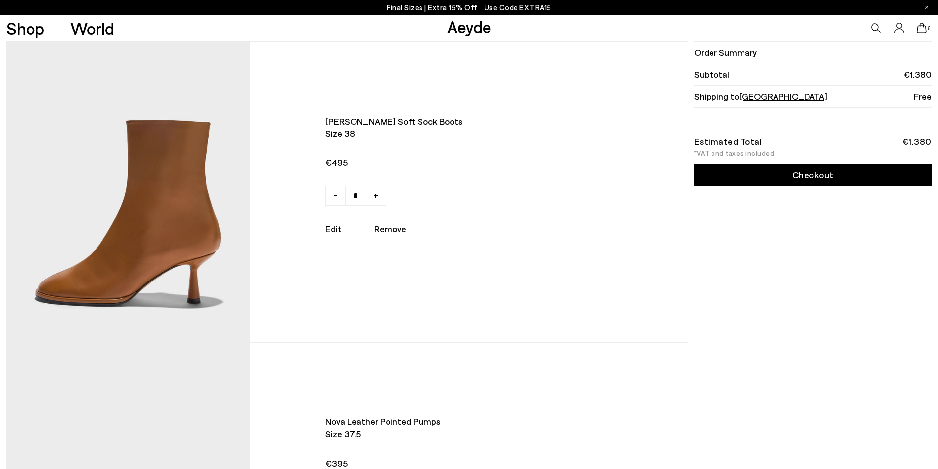
click at [397, 229] on u "Remove" at bounding box center [390, 229] width 32 height 11
type input "*"
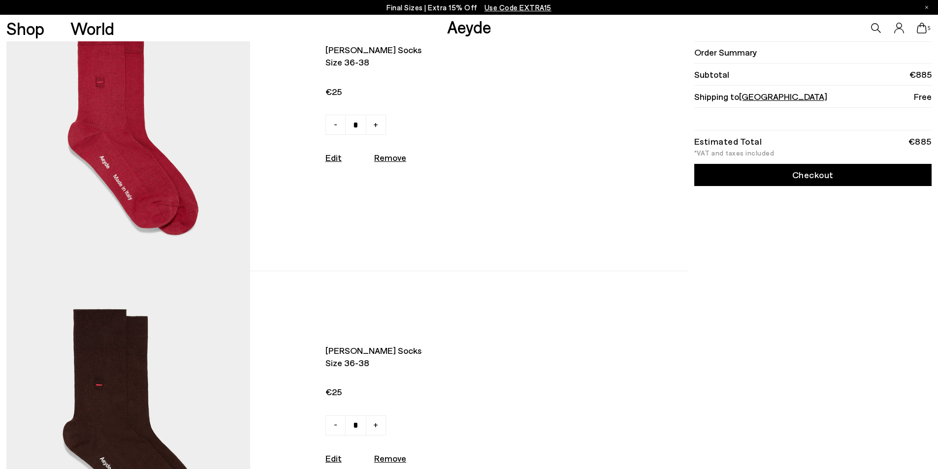
scroll to position [246, 0]
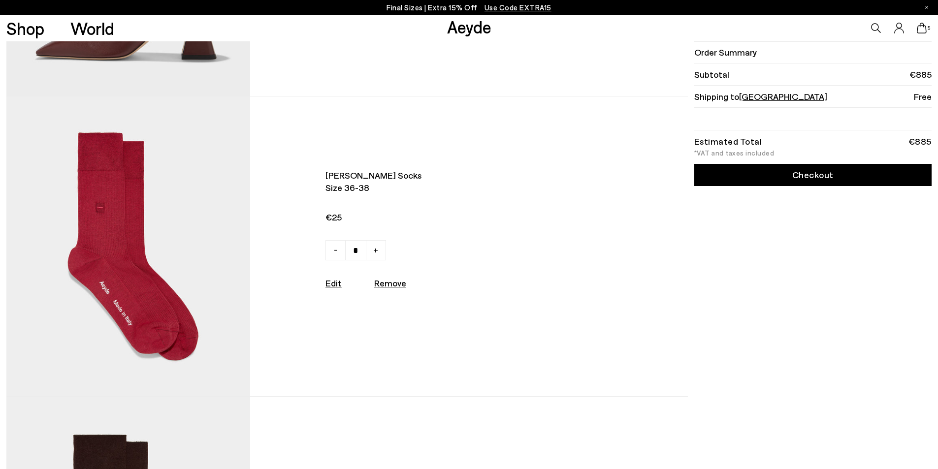
click at [389, 289] on u "Remove" at bounding box center [390, 283] width 32 height 11
type input "*"
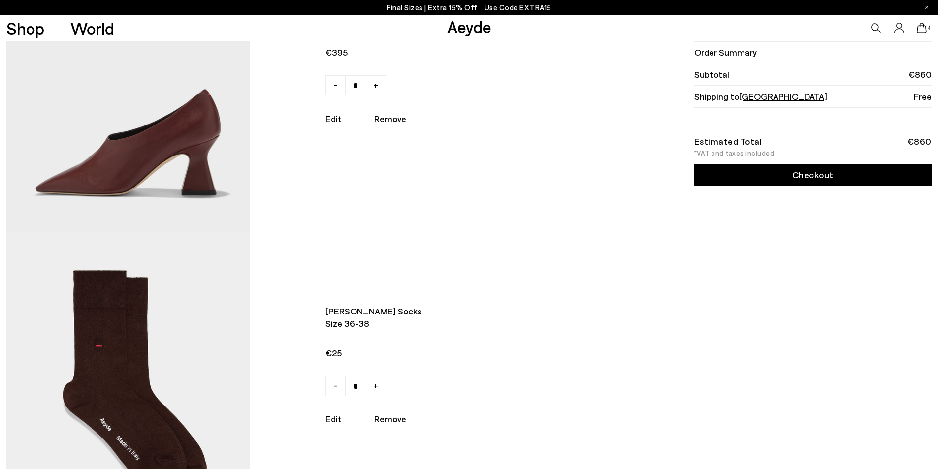
scroll to position [99, 0]
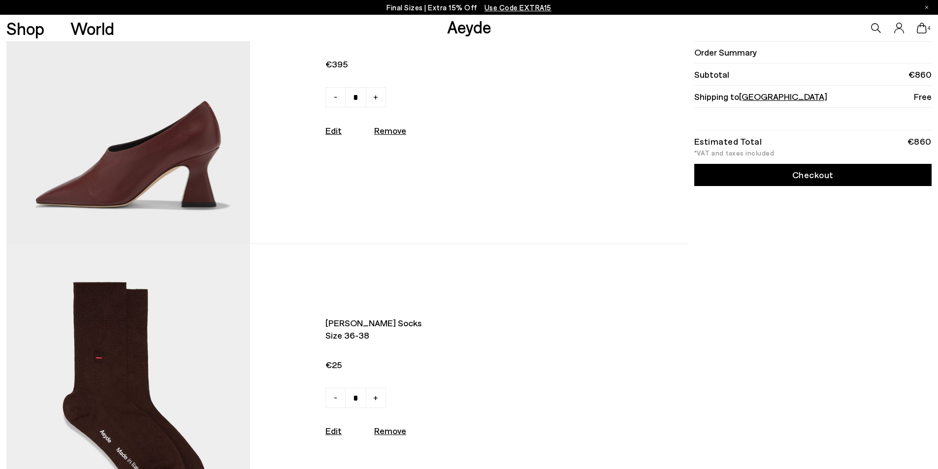
click at [820, 176] on link "Checkout" at bounding box center [813, 175] width 237 height 22
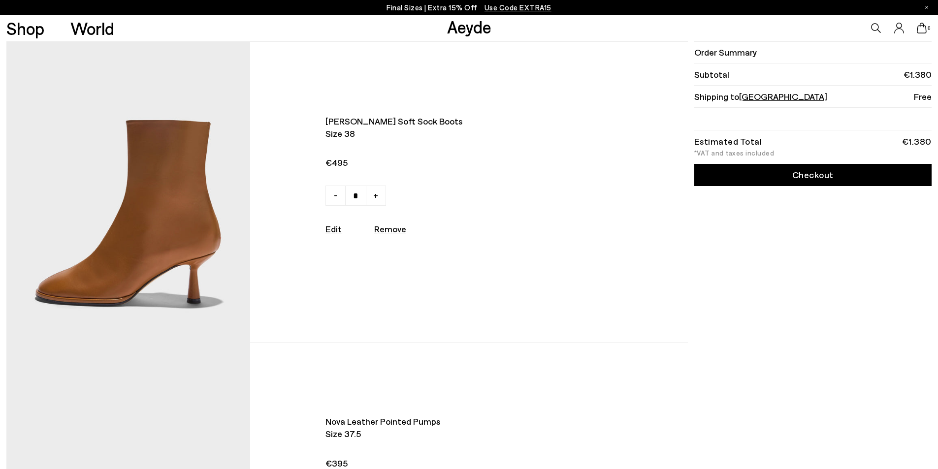
click at [921, 30] on icon at bounding box center [922, 28] width 10 height 11
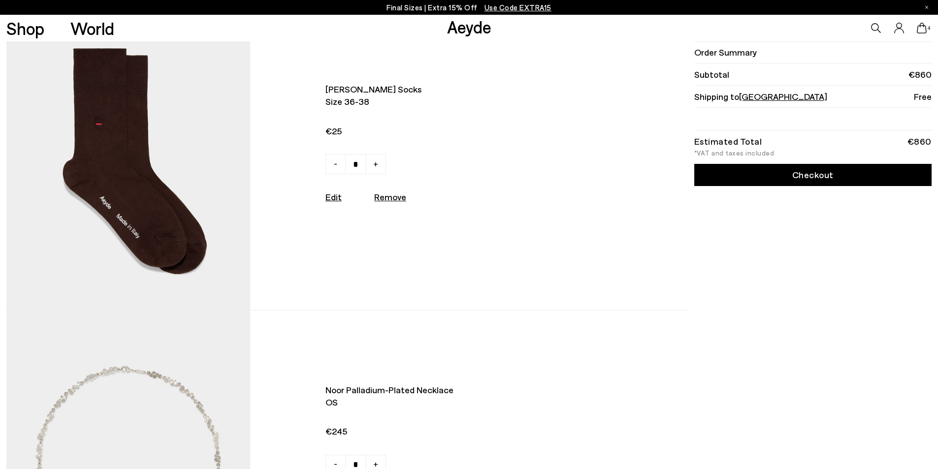
scroll to position [296, 0]
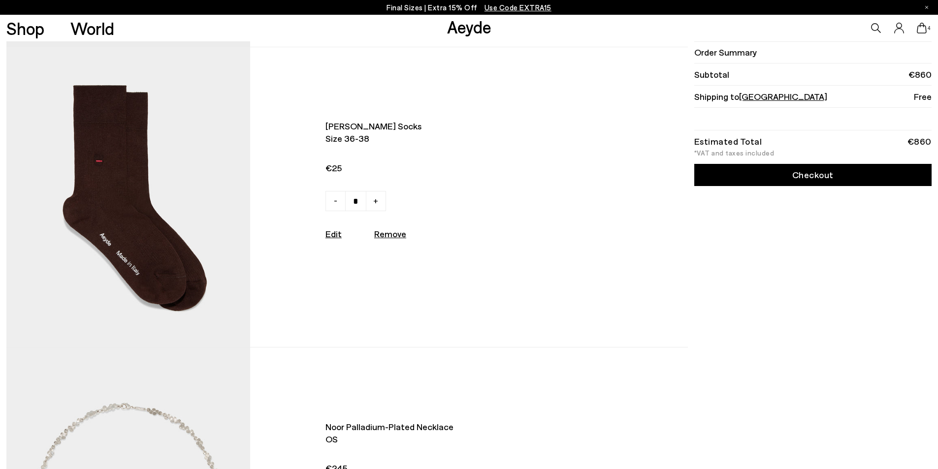
click at [159, 177] on img at bounding box center [128, 197] width 244 height 300
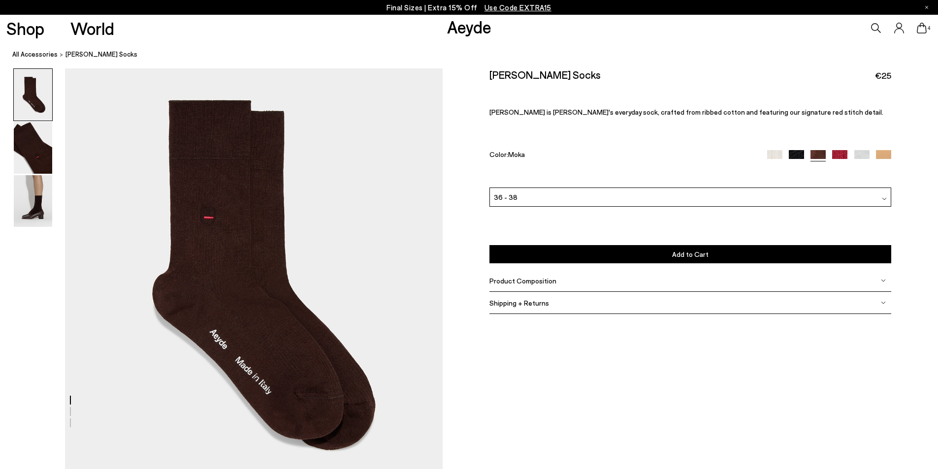
click at [838, 153] on img at bounding box center [839, 157] width 15 height 15
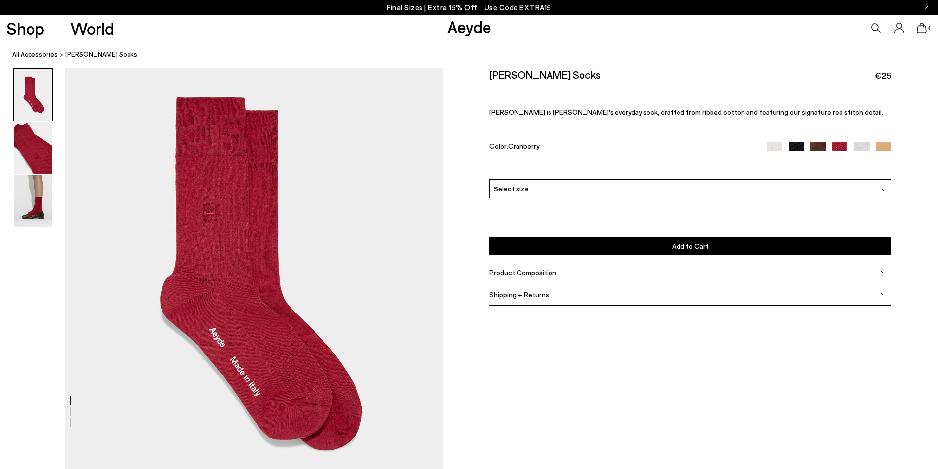
click at [580, 192] on div "Select size" at bounding box center [691, 188] width 402 height 19
click at [539, 207] on li "36-38" at bounding box center [690, 208] width 401 height 19
click at [671, 244] on button "Add to Cart Select a Size First" at bounding box center [691, 246] width 402 height 18
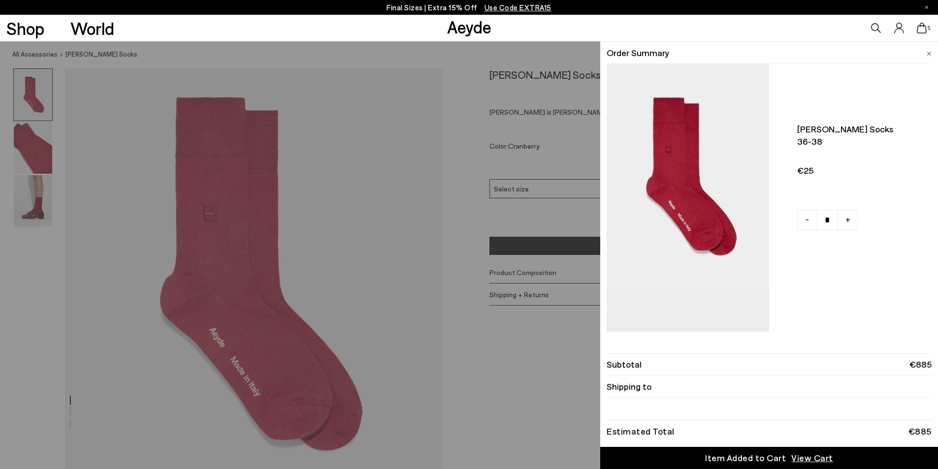
click at [920, 31] on icon at bounding box center [922, 28] width 10 height 11
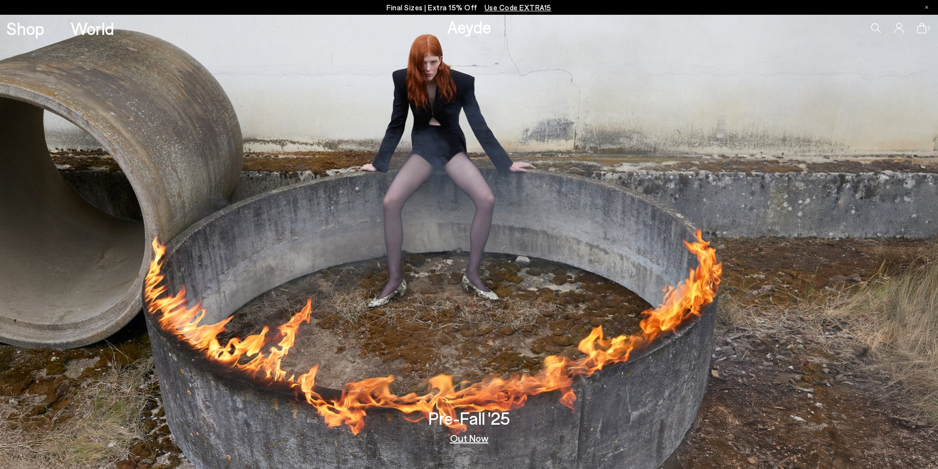
click at [924, 30] on icon at bounding box center [922, 28] width 10 height 11
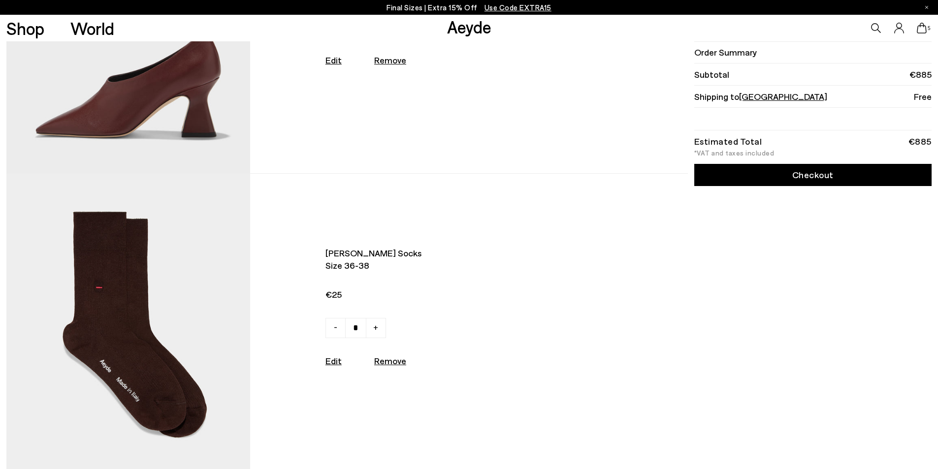
scroll to position [345, 0]
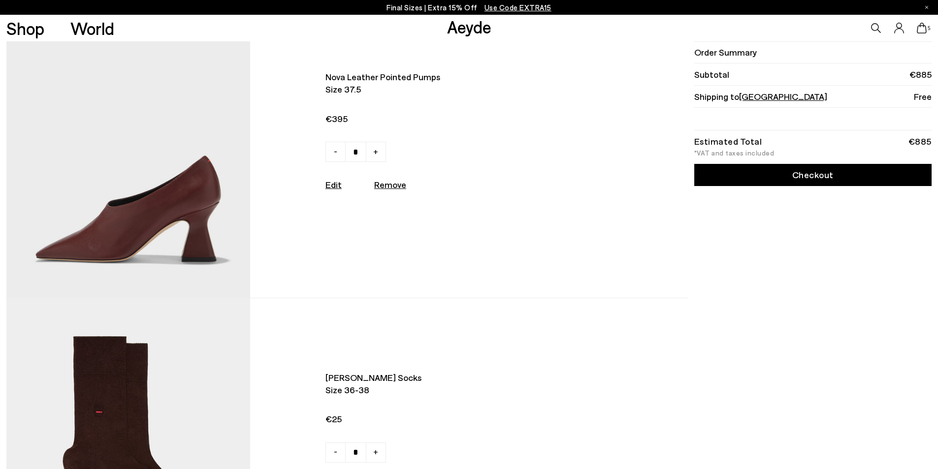
click at [152, 221] on img at bounding box center [128, 148] width 244 height 300
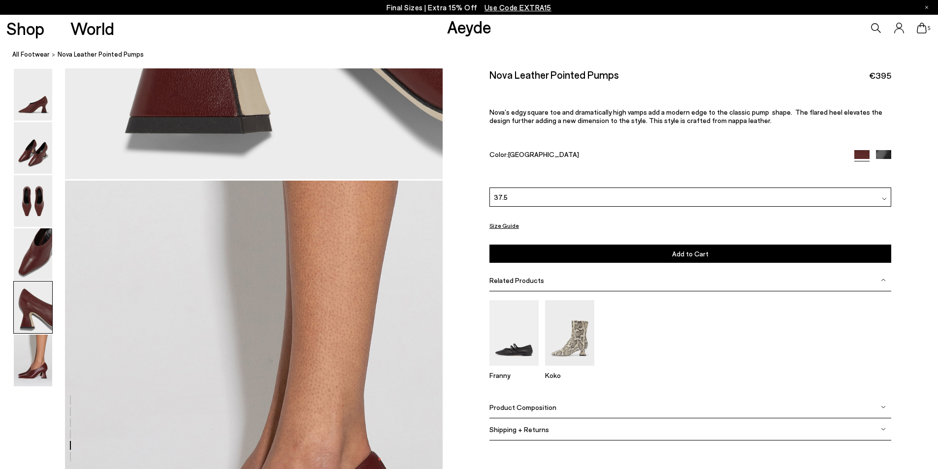
scroll to position [2512, 0]
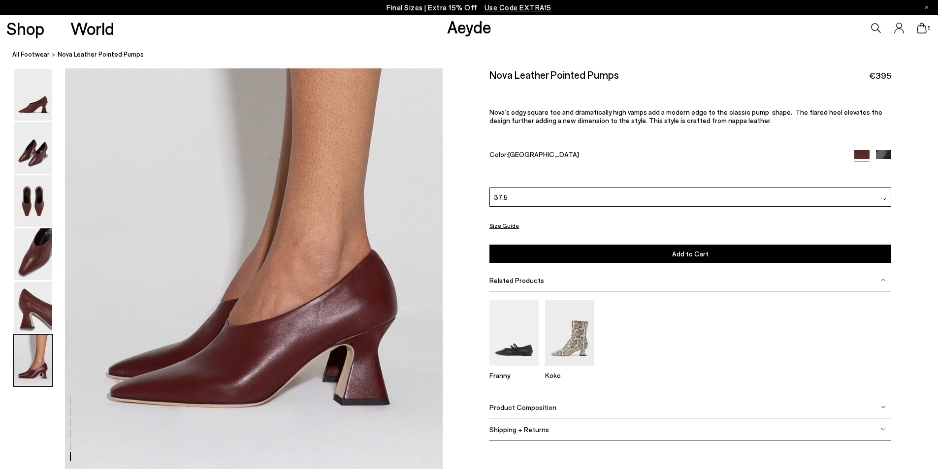
click at [34, 360] on img at bounding box center [33, 361] width 38 height 52
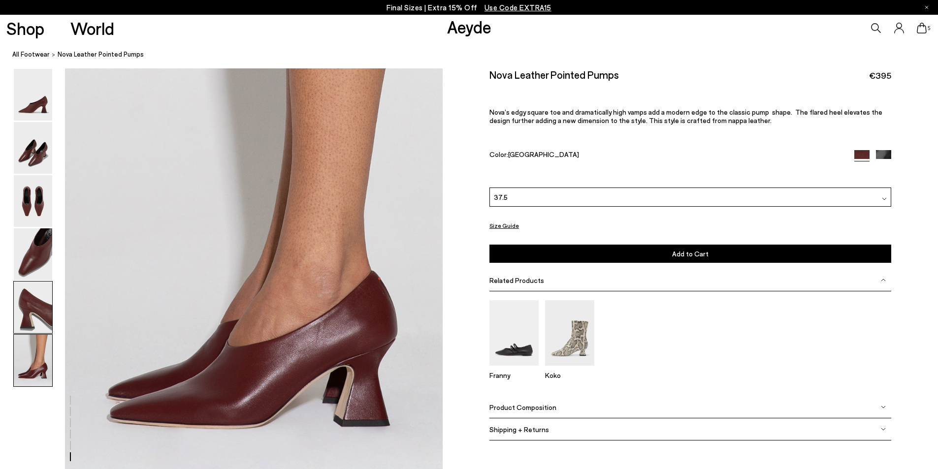
click at [36, 311] on img at bounding box center [33, 308] width 38 height 52
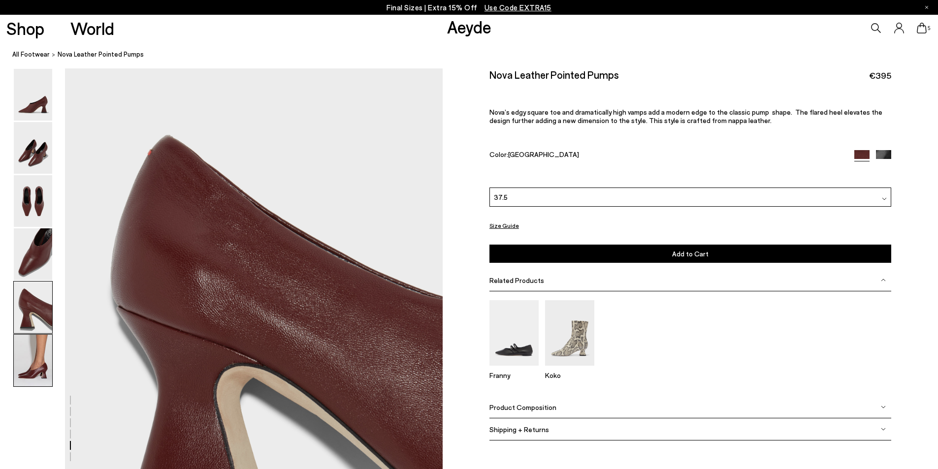
click at [29, 364] on img at bounding box center [33, 361] width 38 height 52
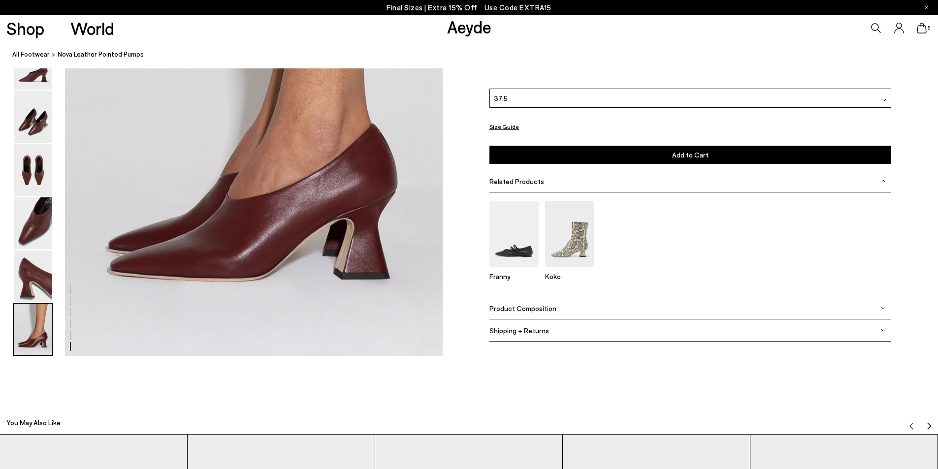
scroll to position [2639, 0]
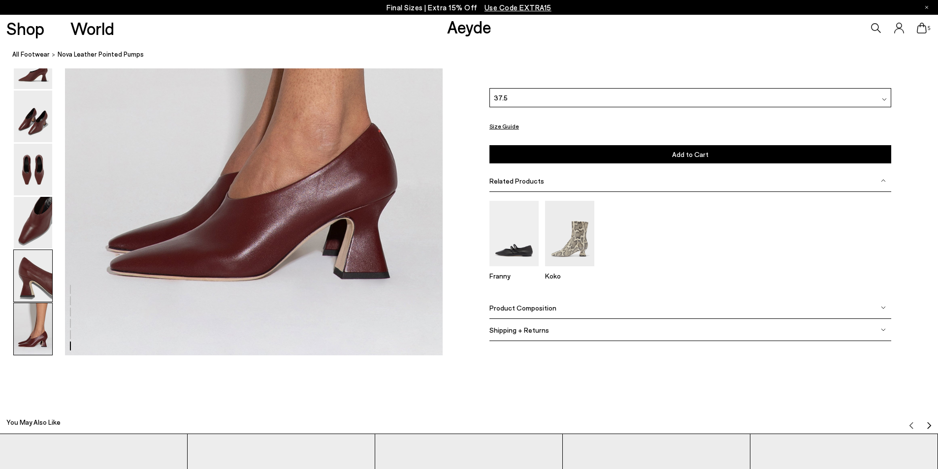
click at [36, 293] on img at bounding box center [33, 276] width 38 height 52
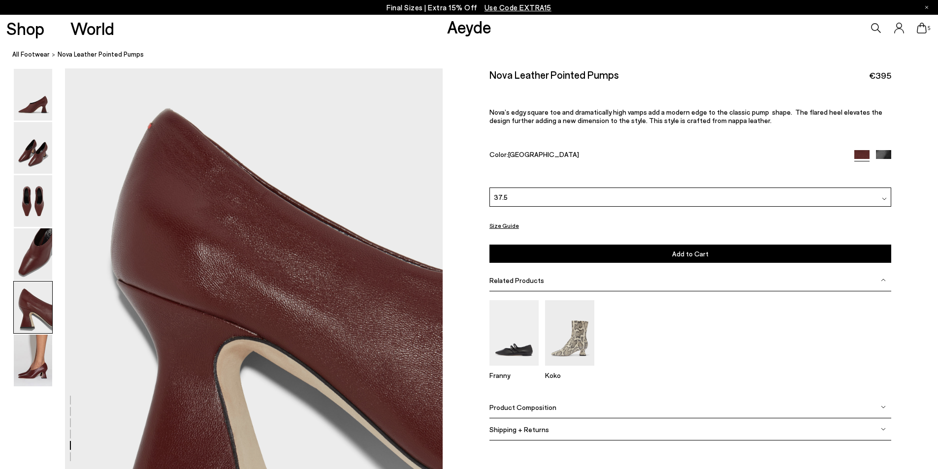
scroll to position [1918, 0]
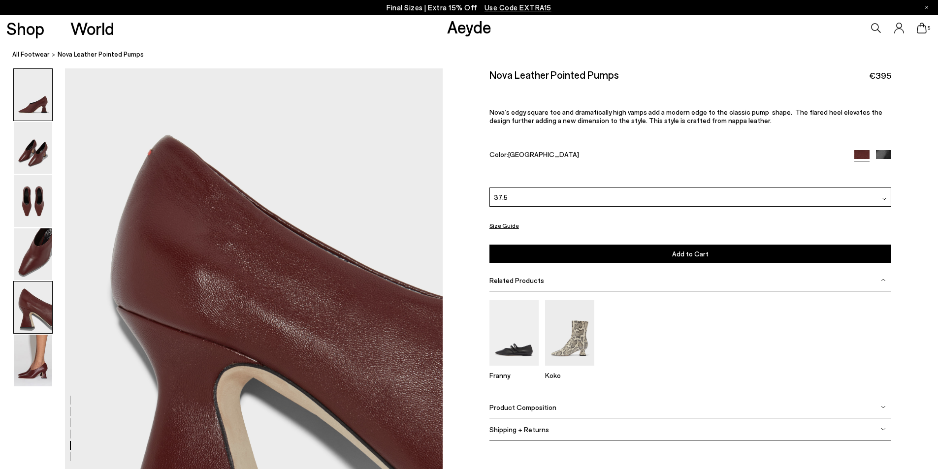
click at [34, 108] on img at bounding box center [33, 95] width 38 height 52
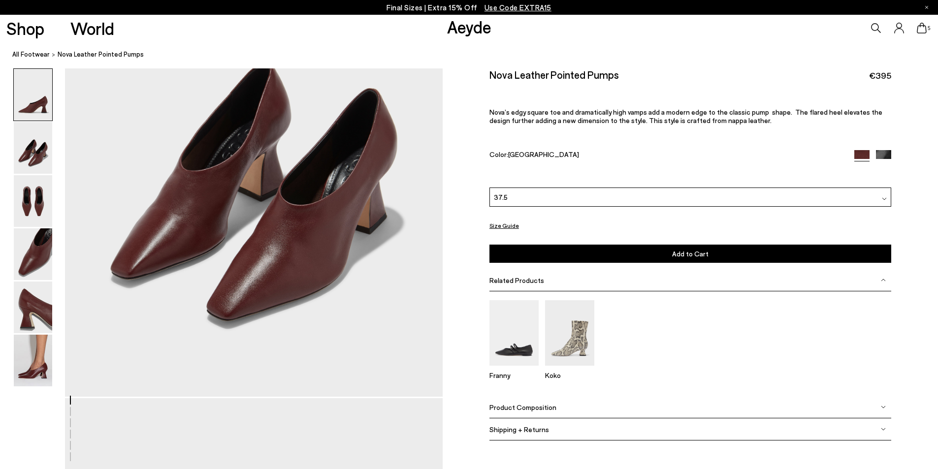
scroll to position [0, 0]
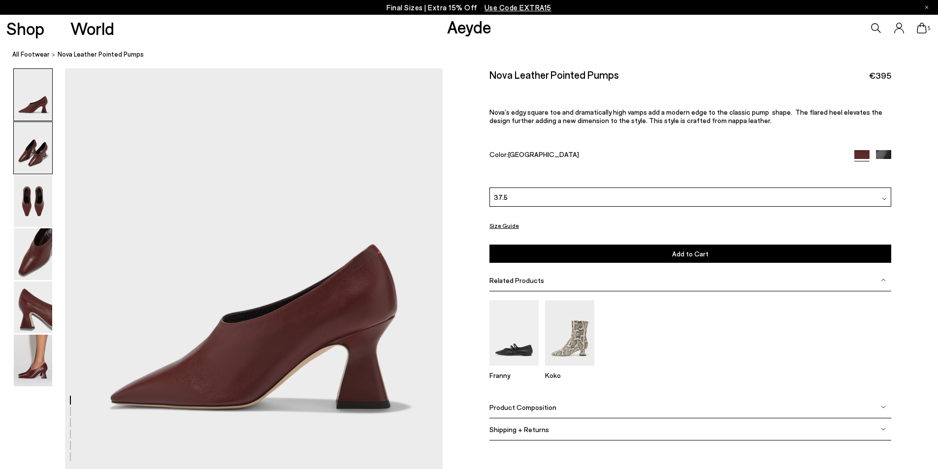
click at [23, 153] on img at bounding box center [33, 148] width 38 height 52
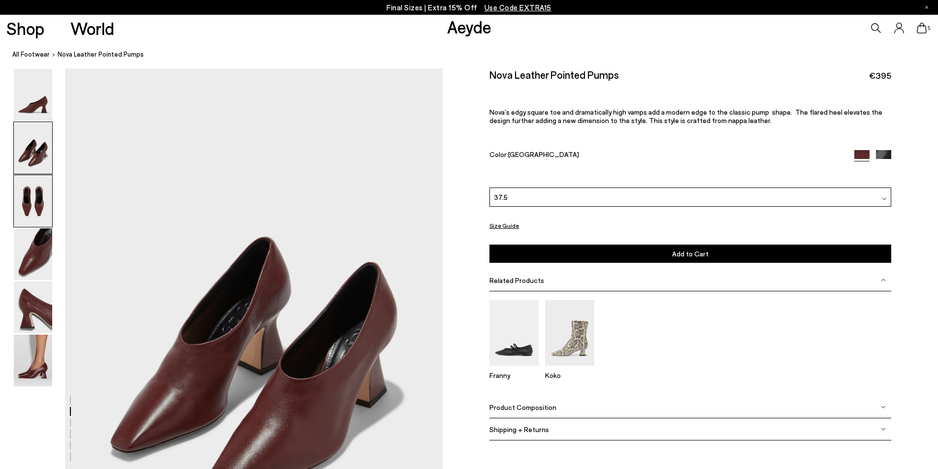
click at [32, 187] on img at bounding box center [33, 201] width 38 height 52
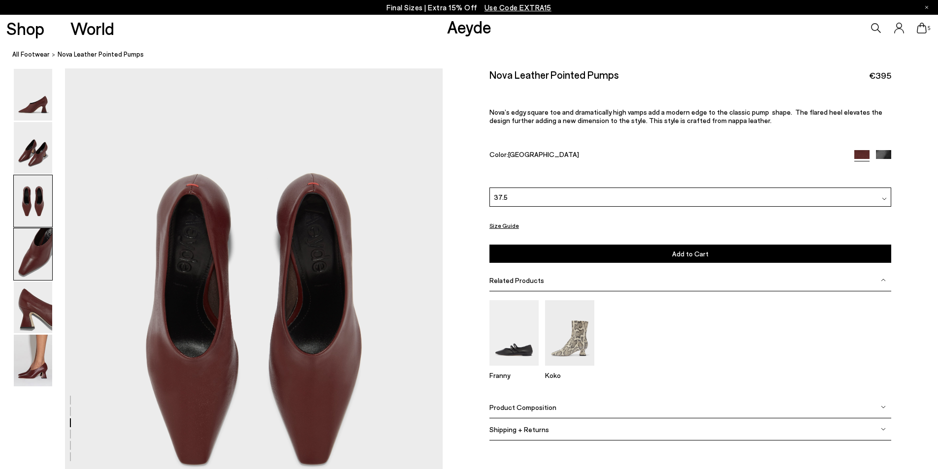
click at [35, 254] on img at bounding box center [33, 255] width 38 height 52
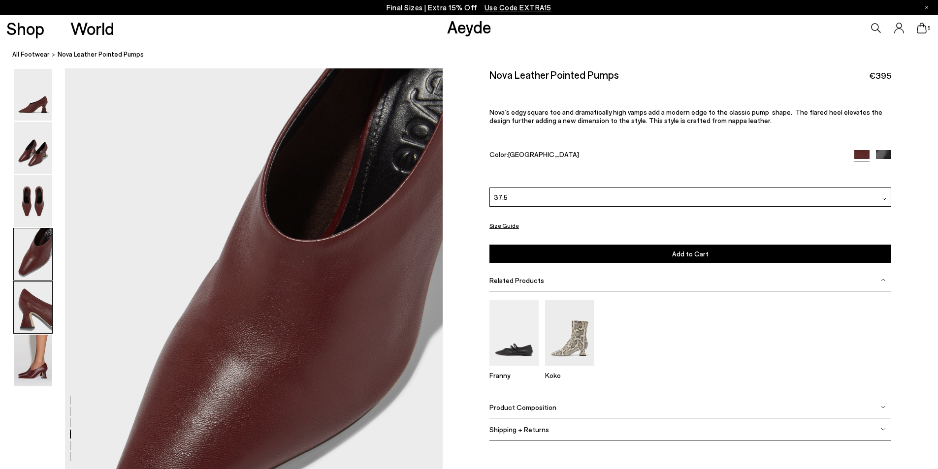
click at [33, 314] on img at bounding box center [33, 308] width 38 height 52
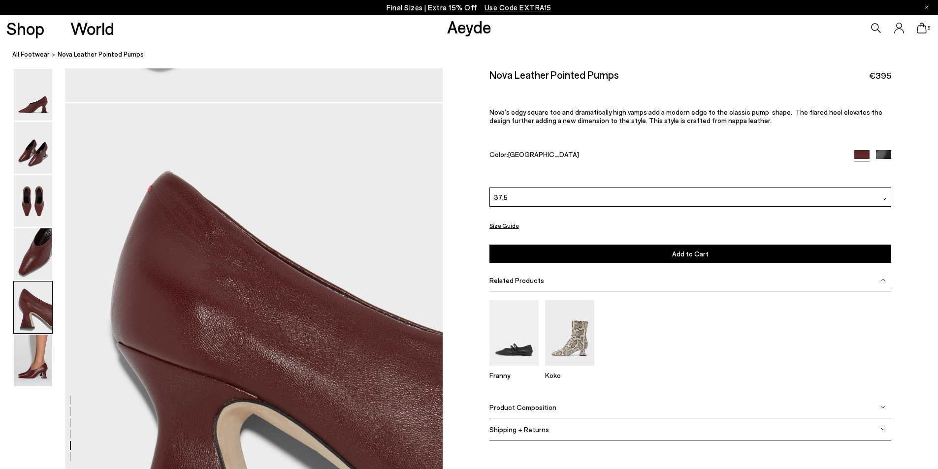
scroll to position [1918, 0]
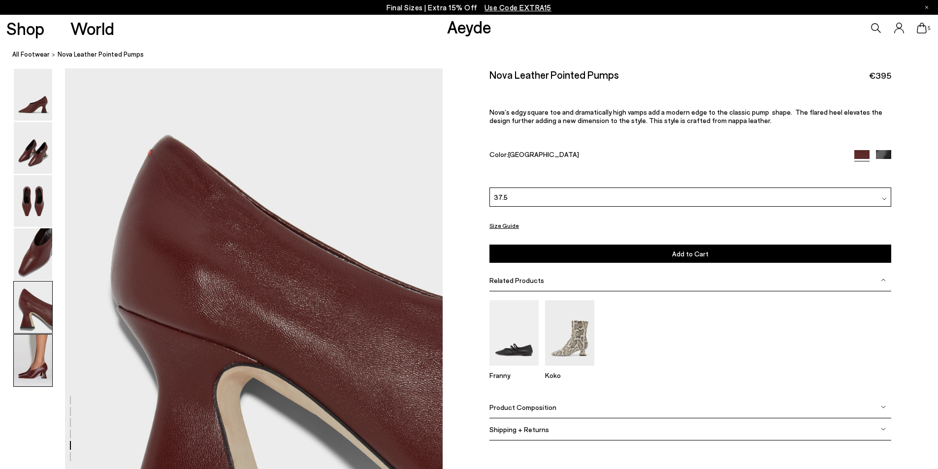
click at [33, 373] on img at bounding box center [33, 361] width 38 height 52
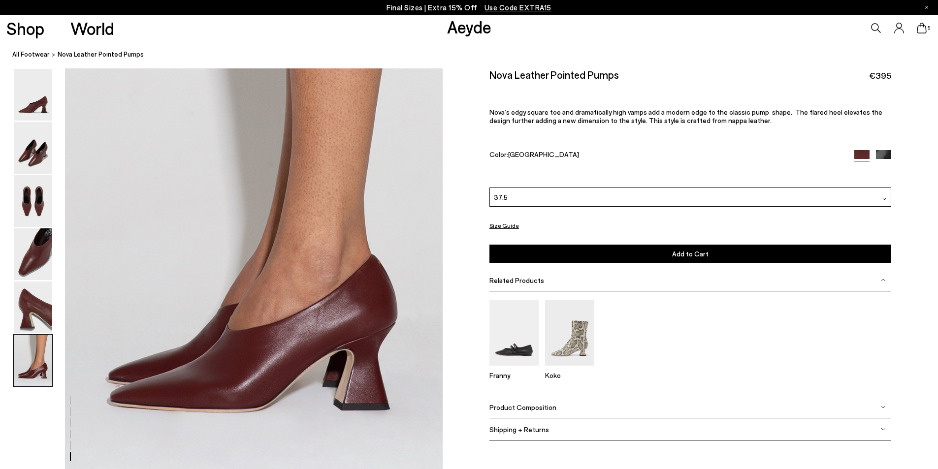
scroll to position [2491, 0]
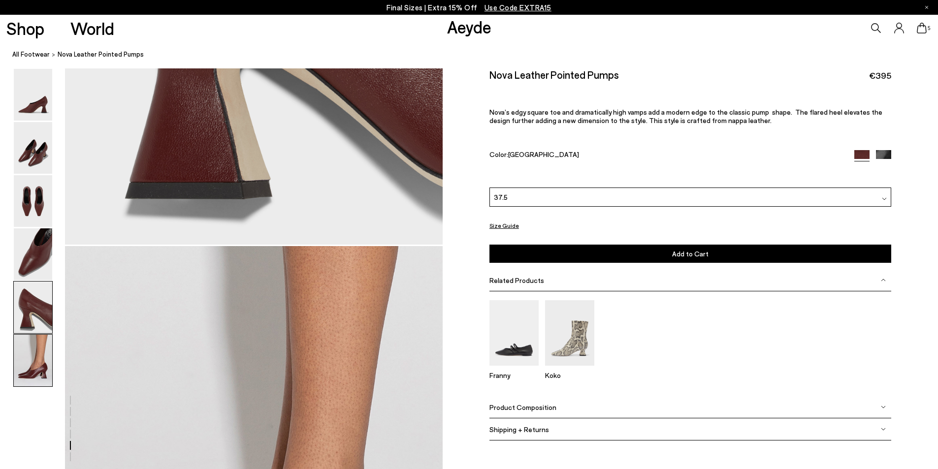
click at [41, 366] on img at bounding box center [33, 361] width 38 height 52
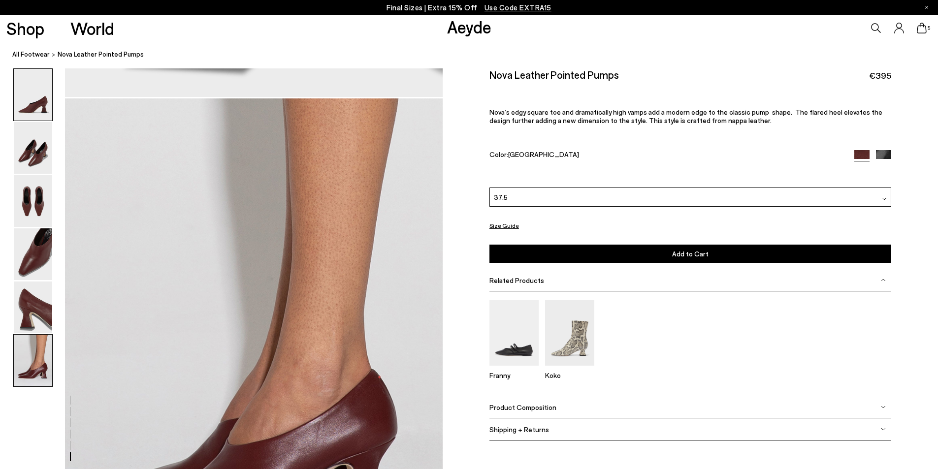
click at [37, 94] on img at bounding box center [33, 95] width 38 height 52
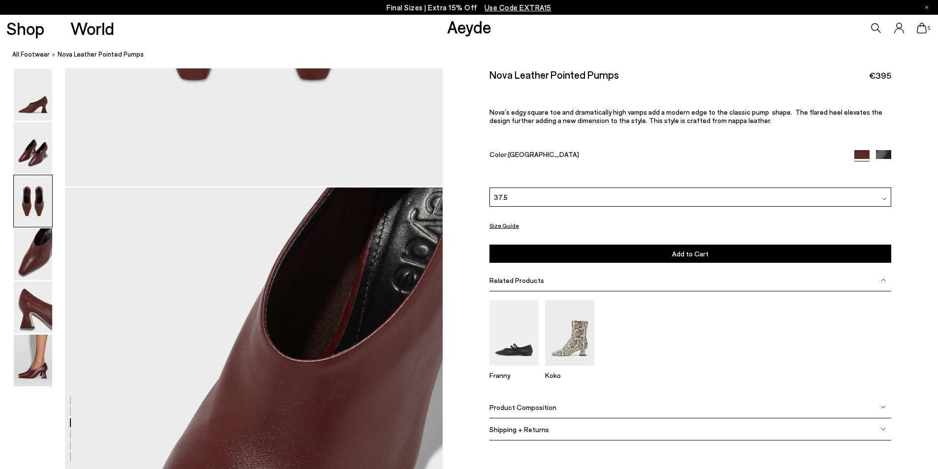
scroll to position [0, 0]
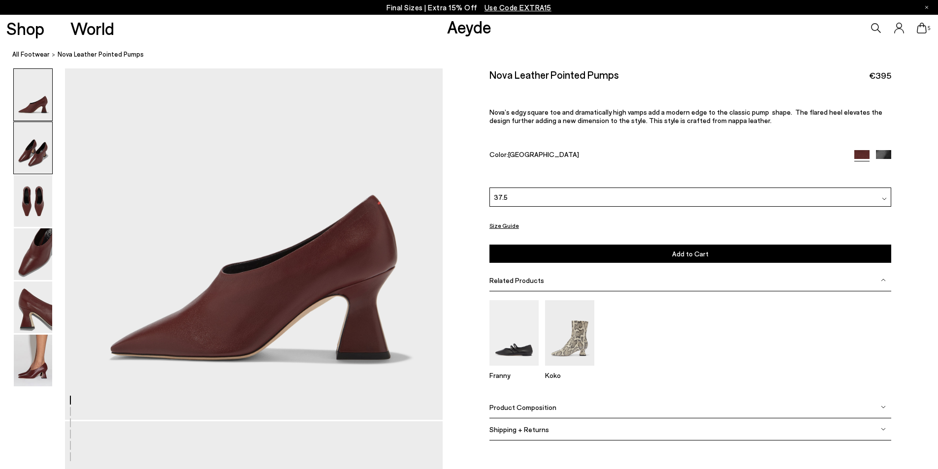
click at [26, 156] on img at bounding box center [33, 148] width 38 height 52
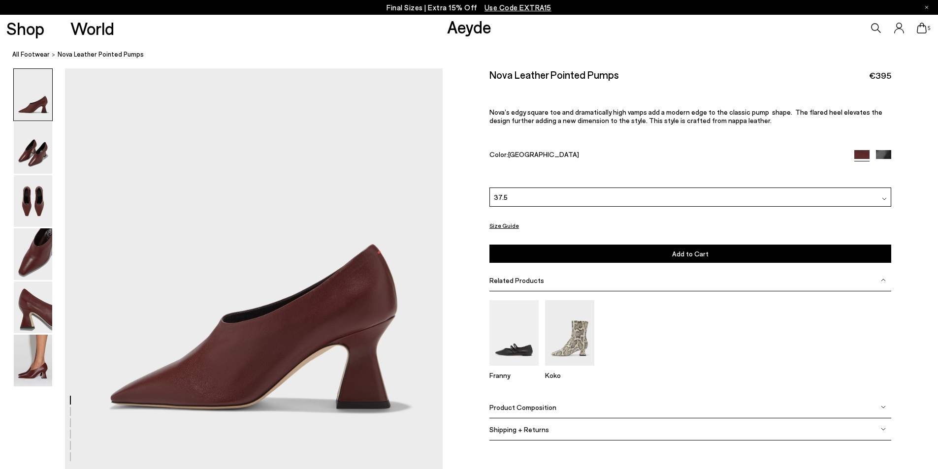
click at [738, 68] on nav "All Footwear [GEOGRAPHIC_DATA]" at bounding box center [475, 54] width 926 height 27
